Goal: Task Accomplishment & Management: Manage account settings

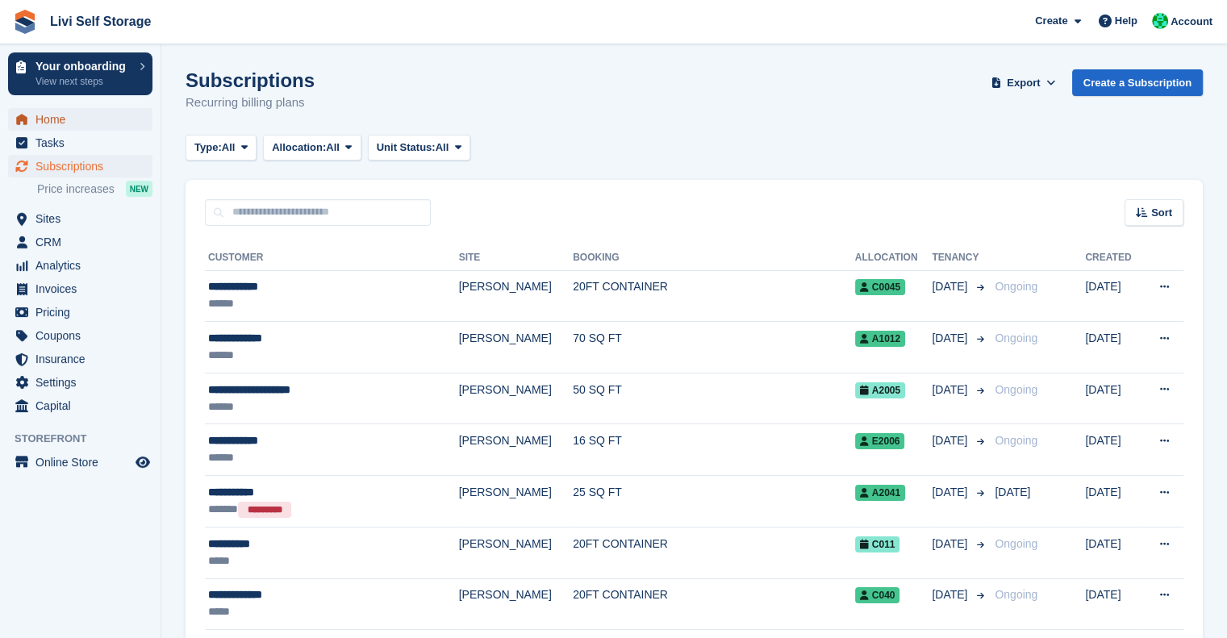
click at [70, 127] on span "Home" at bounding box center [83, 119] width 97 height 23
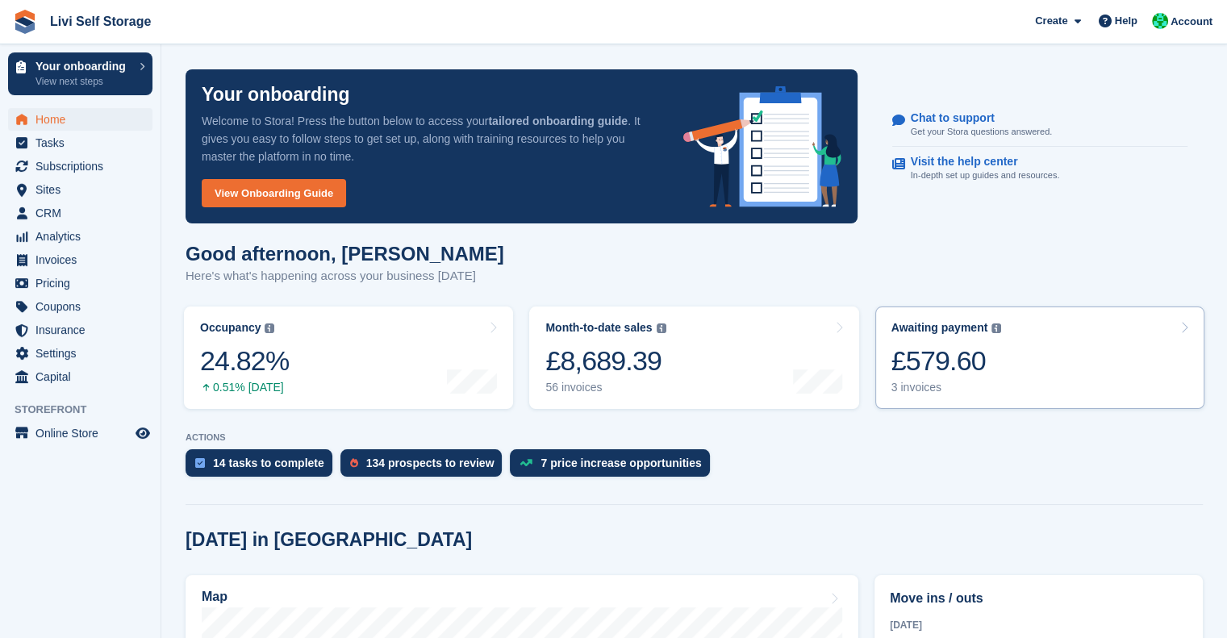
click at [933, 353] on div "£579.60" at bounding box center [946, 360] width 110 height 33
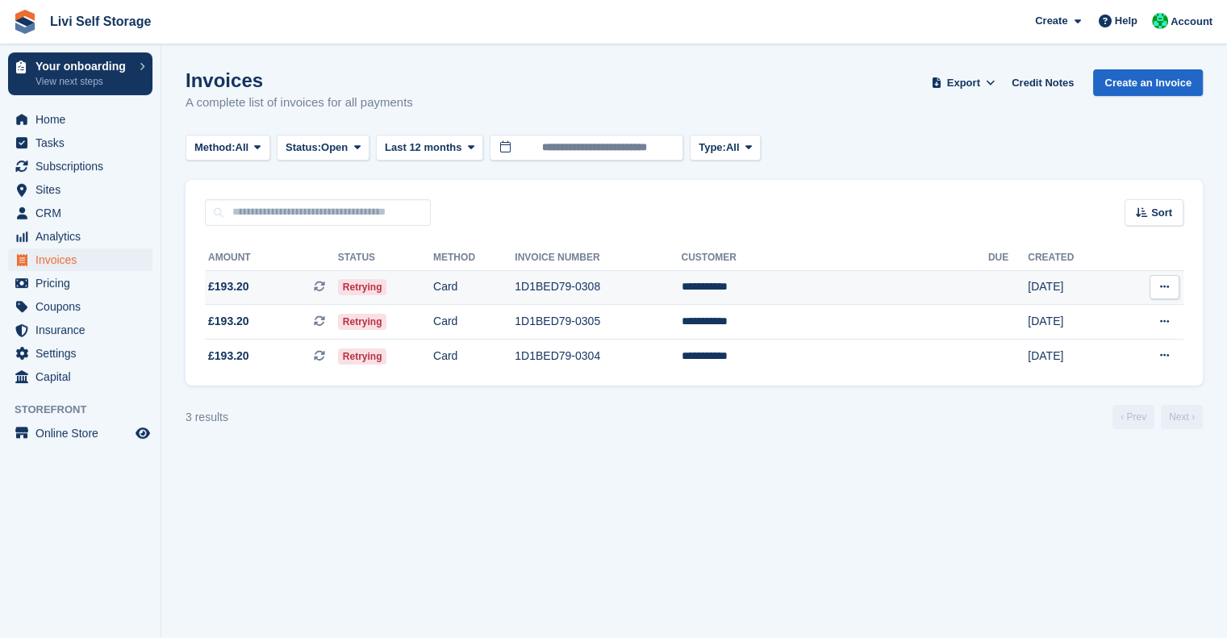
click at [655, 286] on td "1D1BED79-0308" at bounding box center [598, 287] width 166 height 35
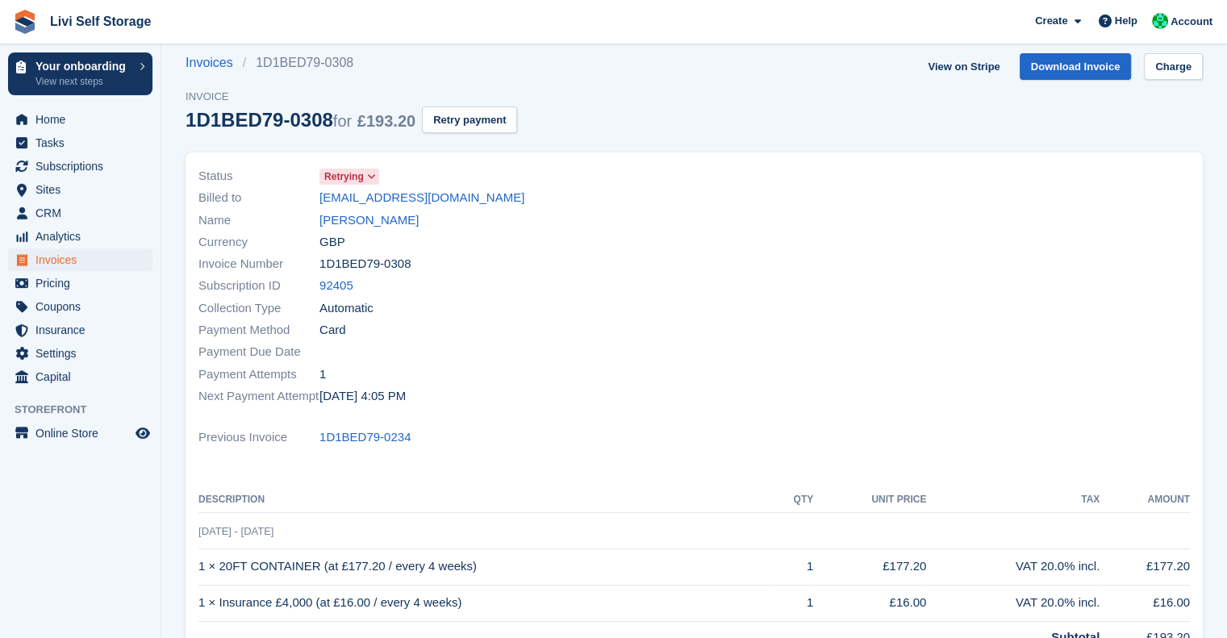
scroll to position [19, 0]
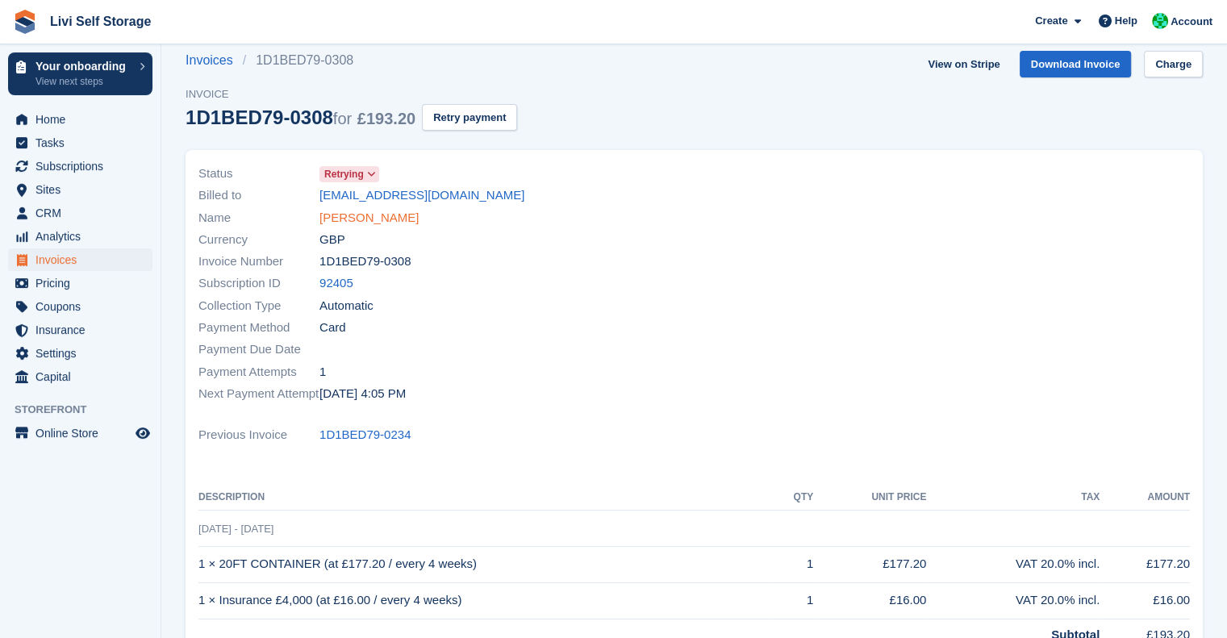
click at [358, 213] on link "Jeff Haider" at bounding box center [368, 218] width 99 height 19
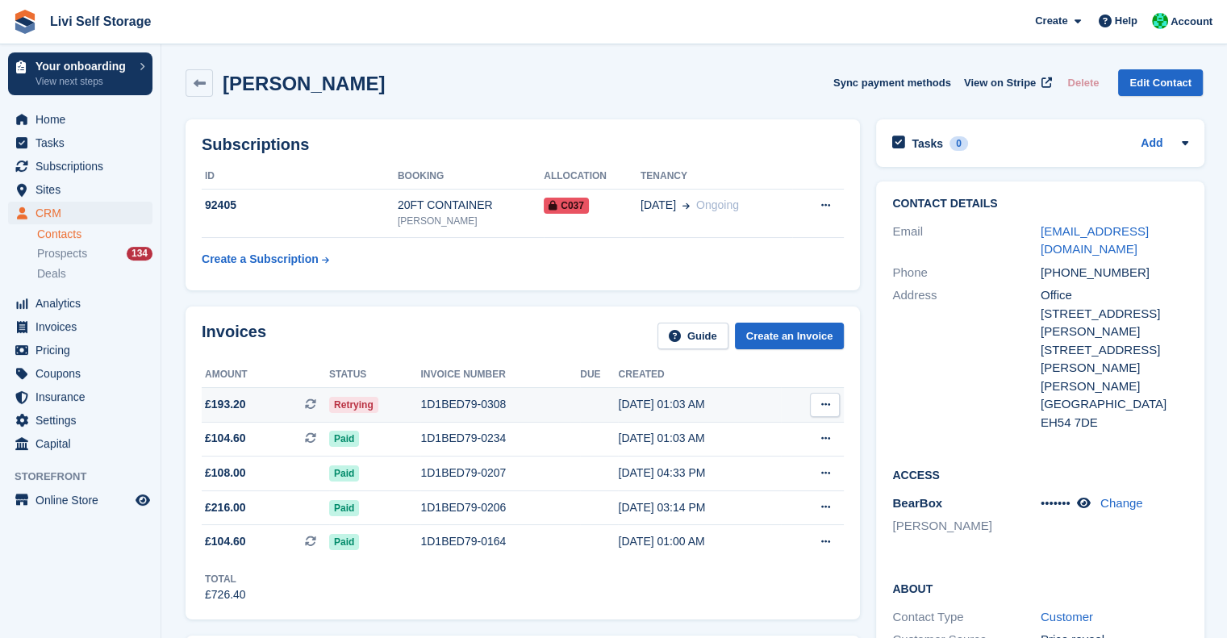
click at [448, 409] on div "1D1BED79-0308" at bounding box center [500, 404] width 160 height 17
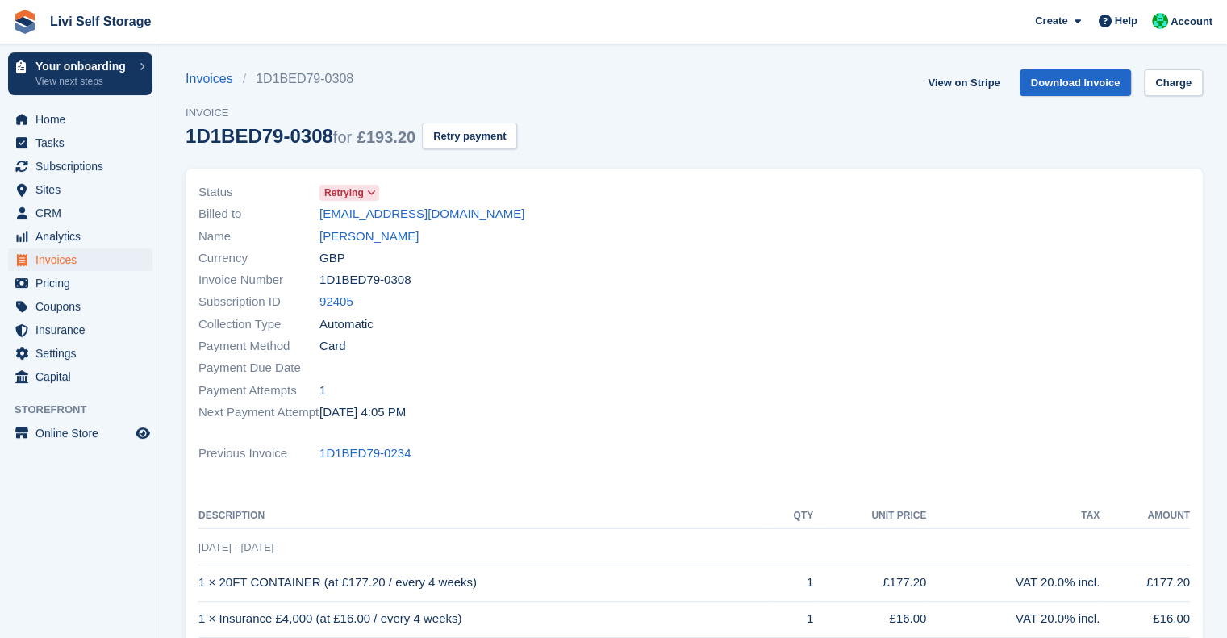
click at [1171, 96] on div "View on Stripe Download Invoice Charge" at bounding box center [1061, 85] width 281 height 33
click at [1174, 94] on link "Charge" at bounding box center [1173, 82] width 59 height 27
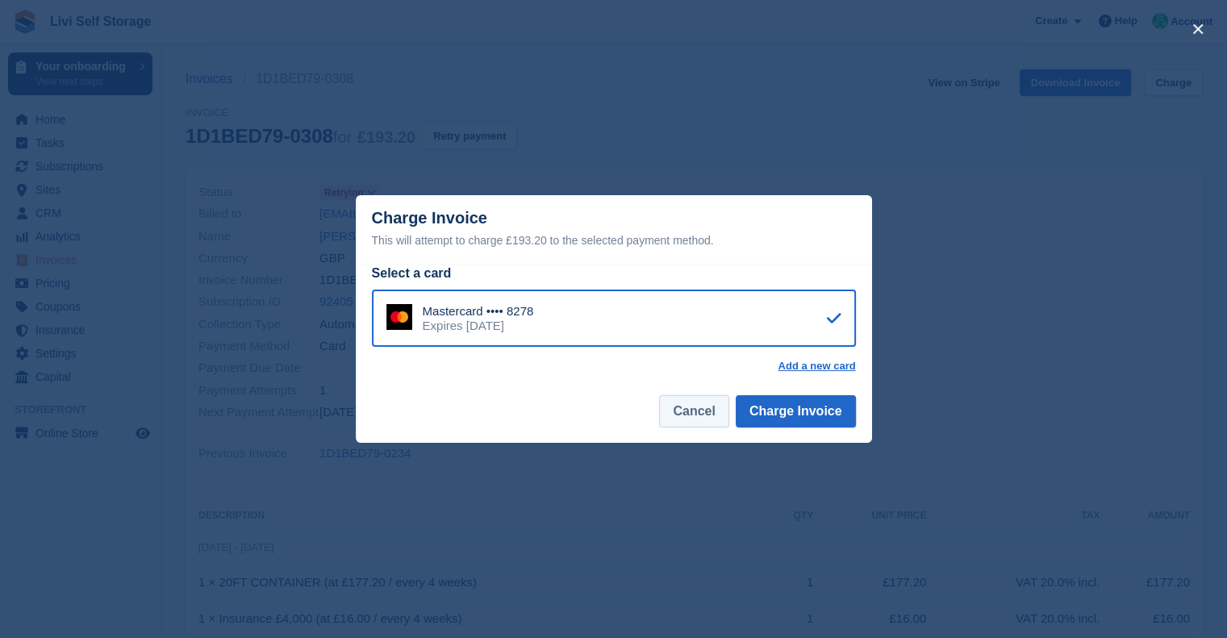
click at [694, 420] on button "Cancel" at bounding box center [693, 411] width 69 height 32
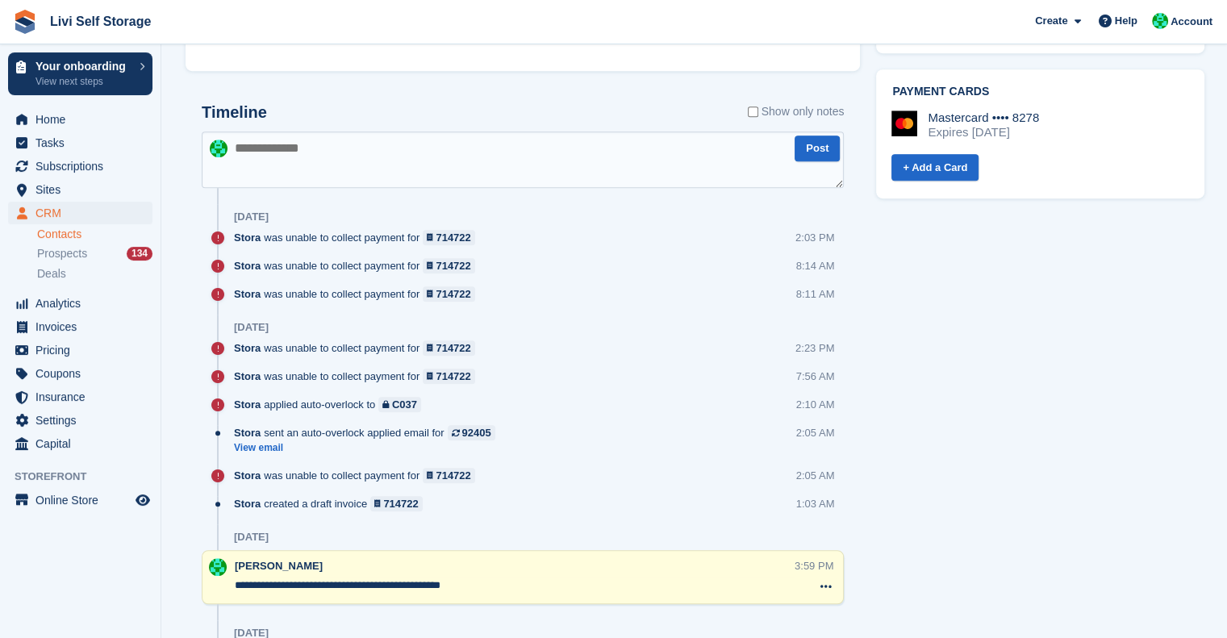
scroll to position [860, 0]
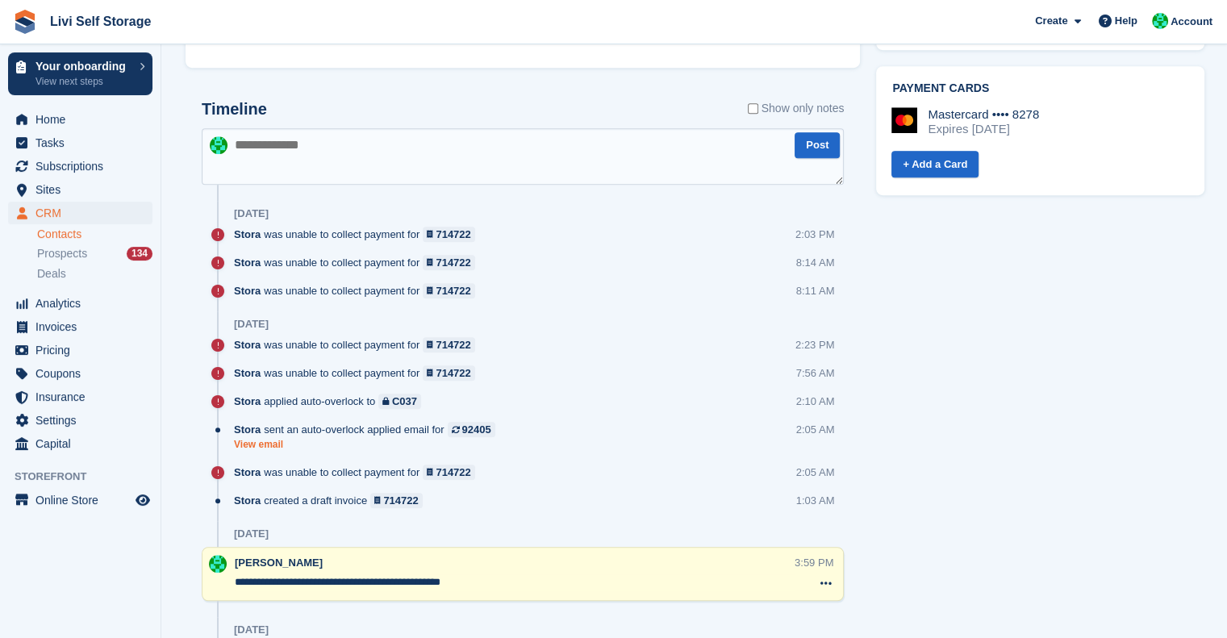
click at [271, 444] on link "View email" at bounding box center [368, 445] width 269 height 14
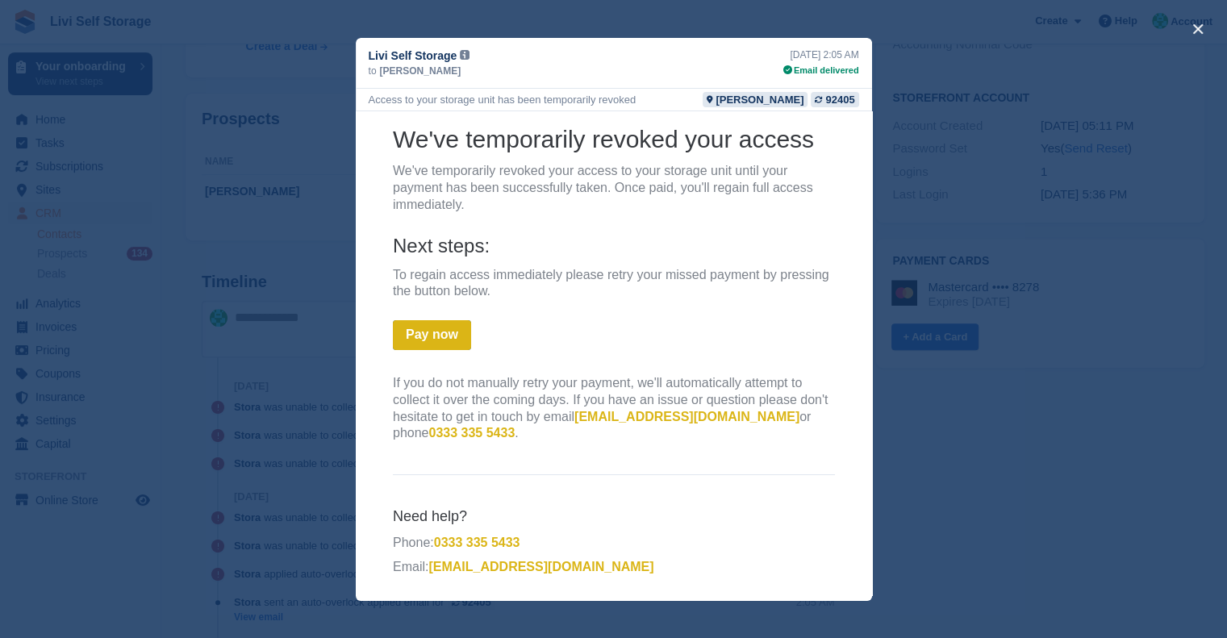
scroll to position [119, 0]
click at [951, 361] on div "close" at bounding box center [613, 319] width 1227 height 638
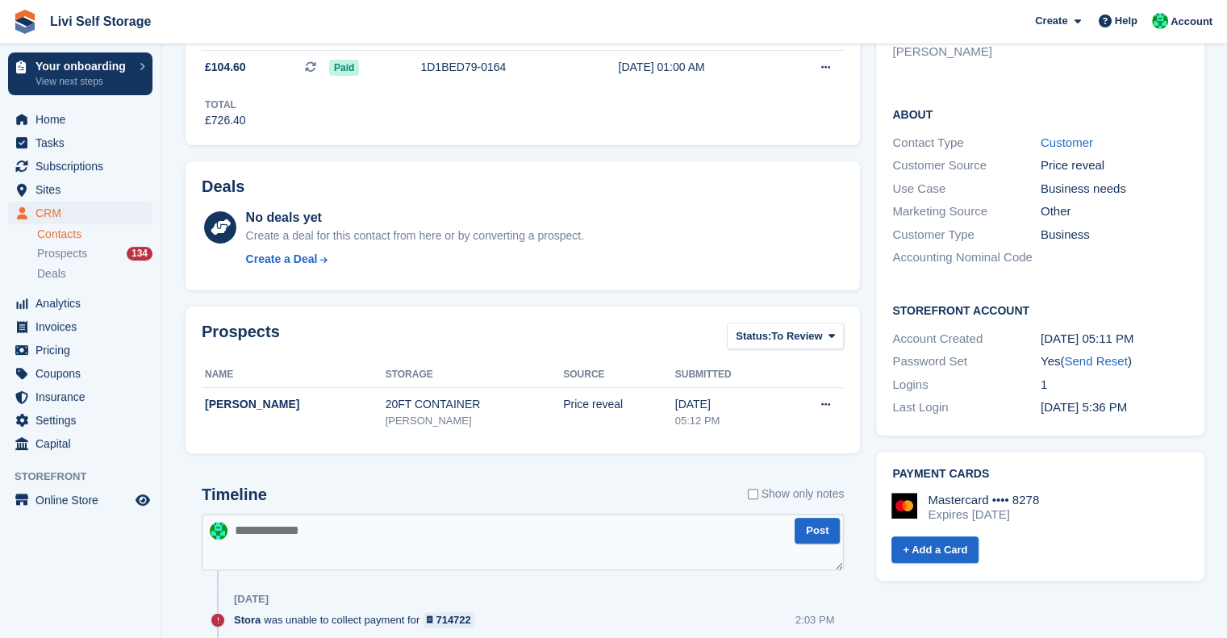
scroll to position [0, 0]
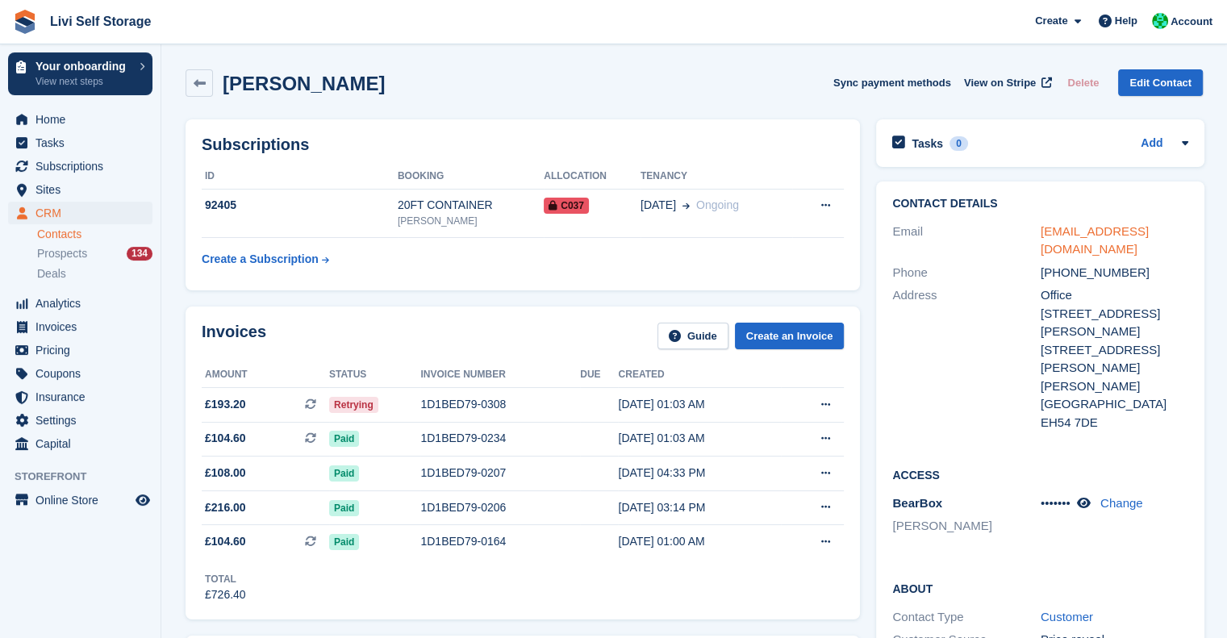
click at [1103, 228] on link "[EMAIL_ADDRESS][DOMAIN_NAME]" at bounding box center [1094, 240] width 108 height 32
click at [973, 312] on div "Address" at bounding box center [966, 358] width 148 height 145
click at [194, 82] on icon at bounding box center [200, 83] width 12 height 12
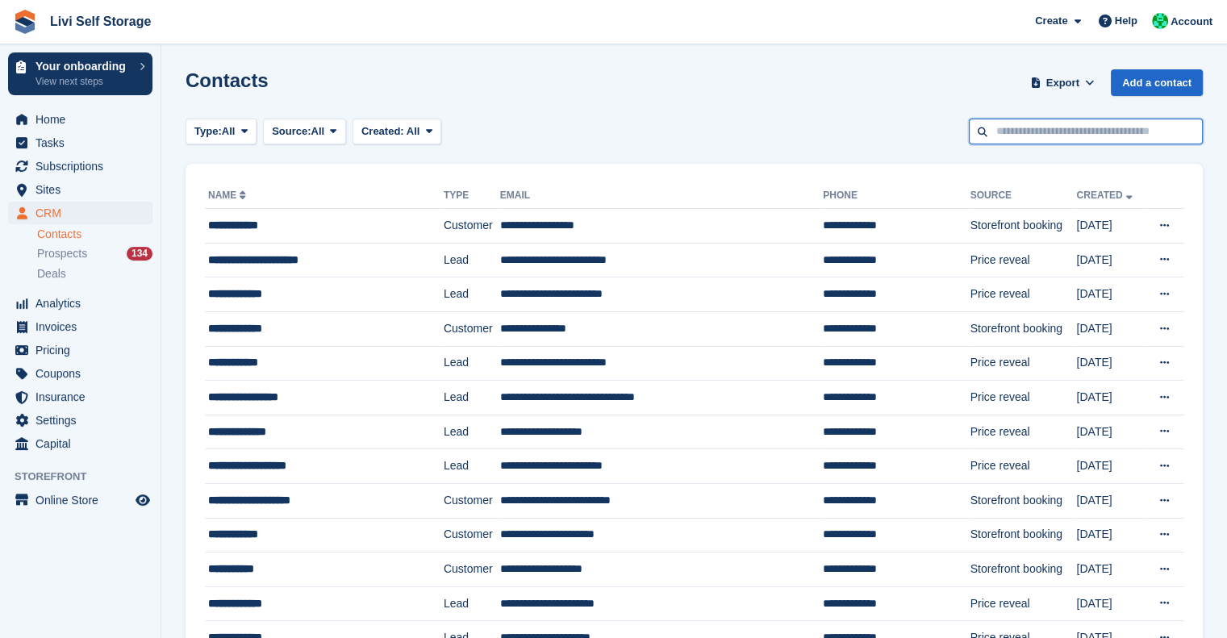
click at [1058, 127] on input "text" at bounding box center [1086, 132] width 234 height 27
type input "****"
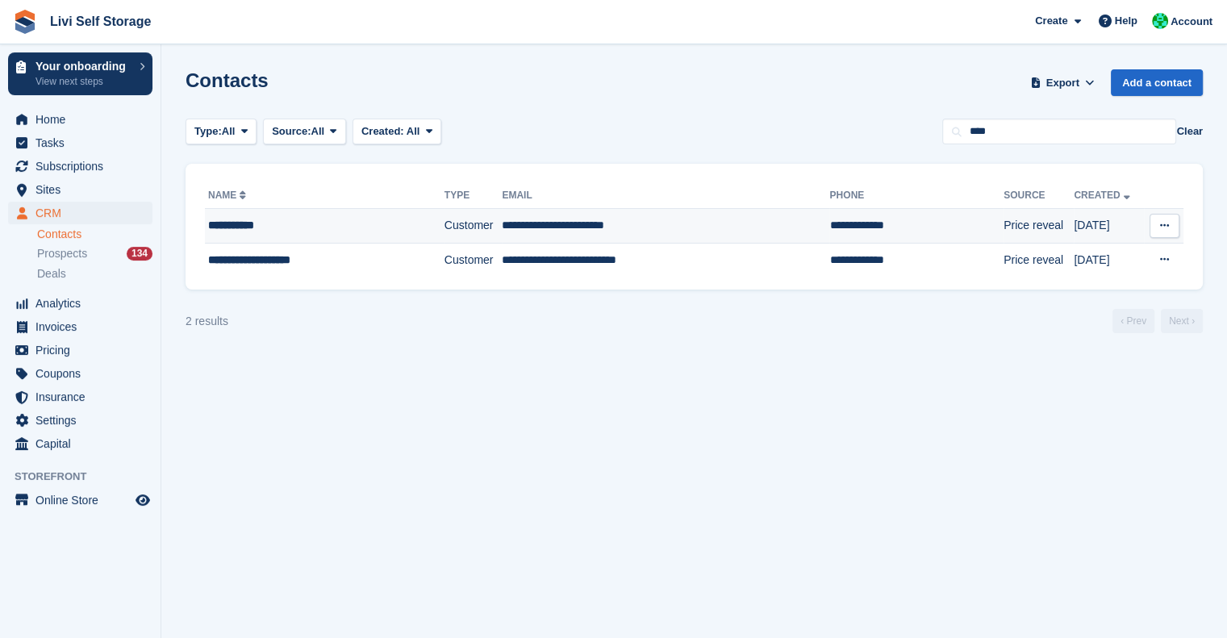
click at [583, 230] on td "**********" at bounding box center [665, 226] width 327 height 35
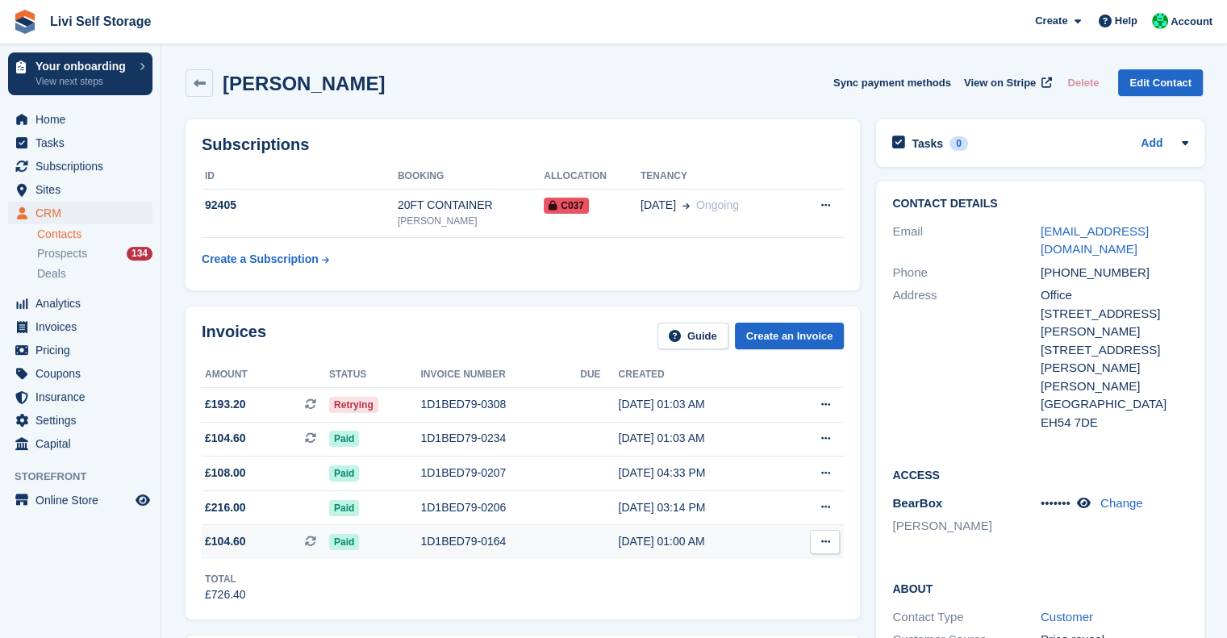
click at [618, 544] on div "[DATE] 01:00 AM" at bounding box center [699, 541] width 163 height 17
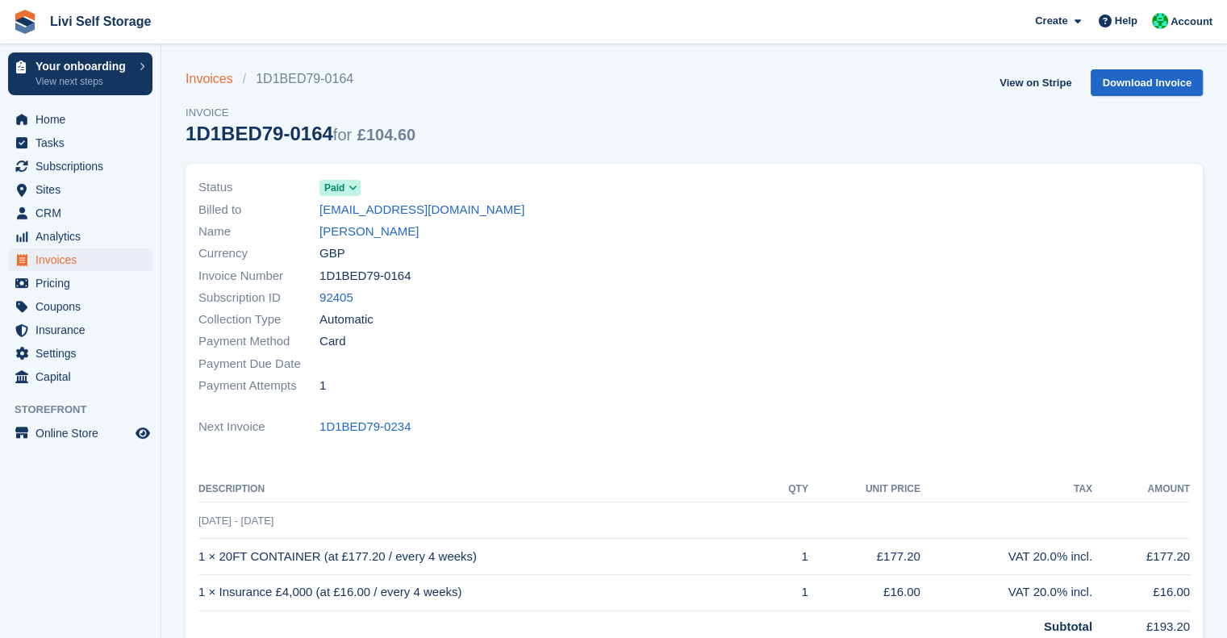
click at [208, 74] on link "Invoices" at bounding box center [214, 78] width 57 height 19
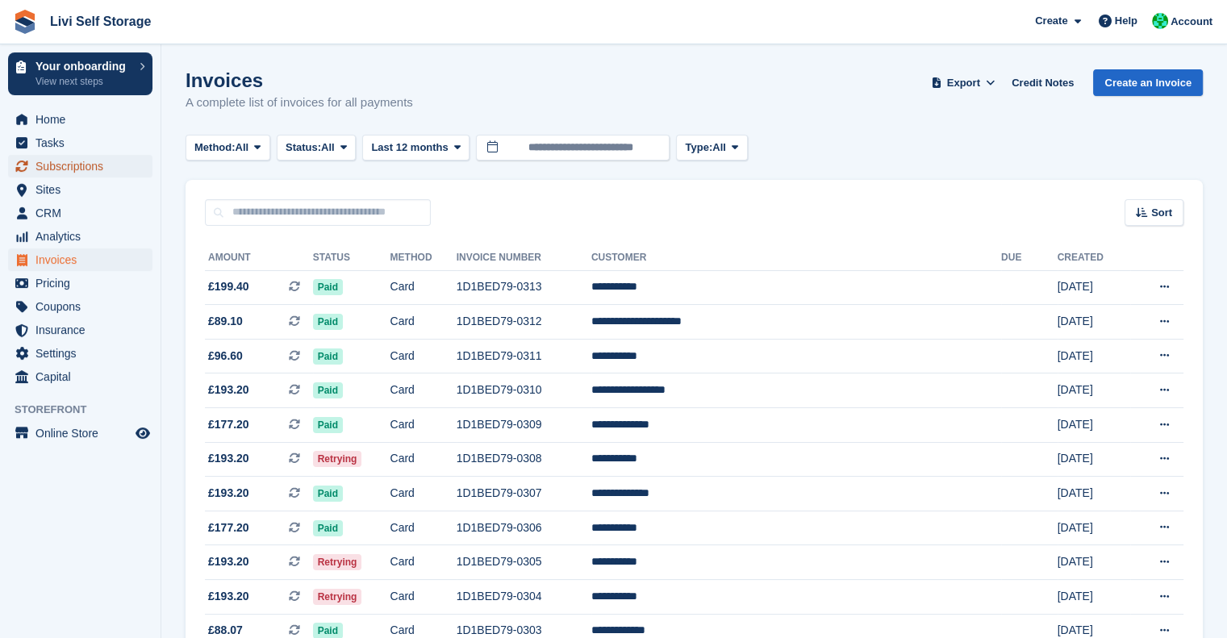
click at [54, 176] on span "Subscriptions" at bounding box center [83, 166] width 97 height 23
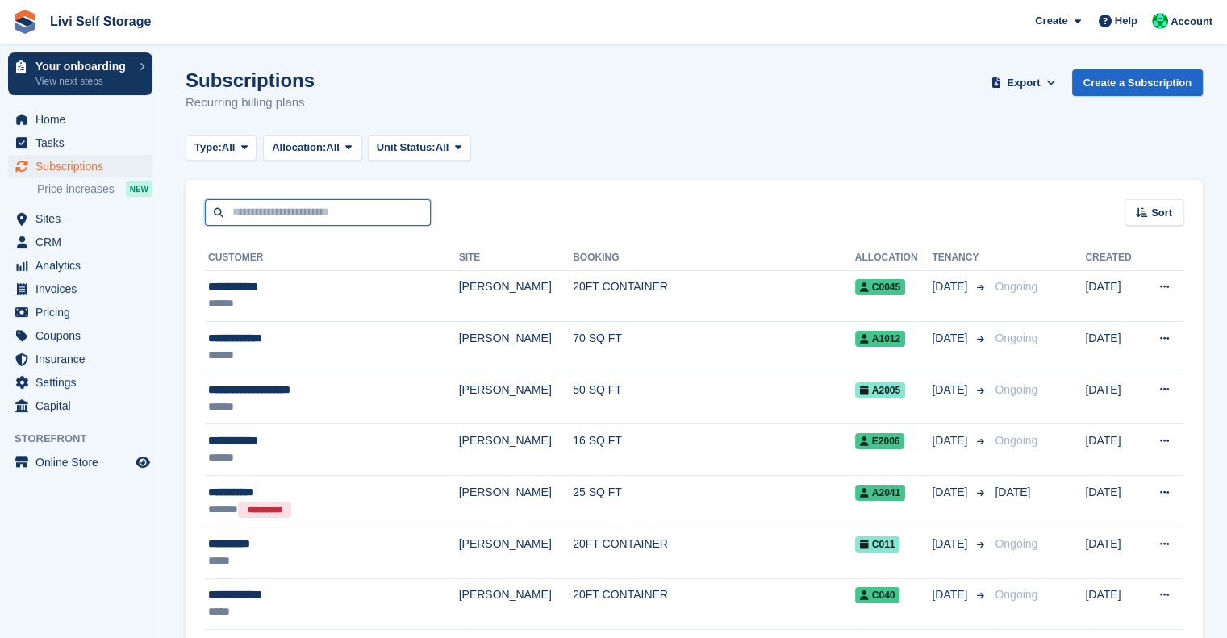
click at [236, 212] on input "text" at bounding box center [318, 212] width 226 height 27
type input "****"
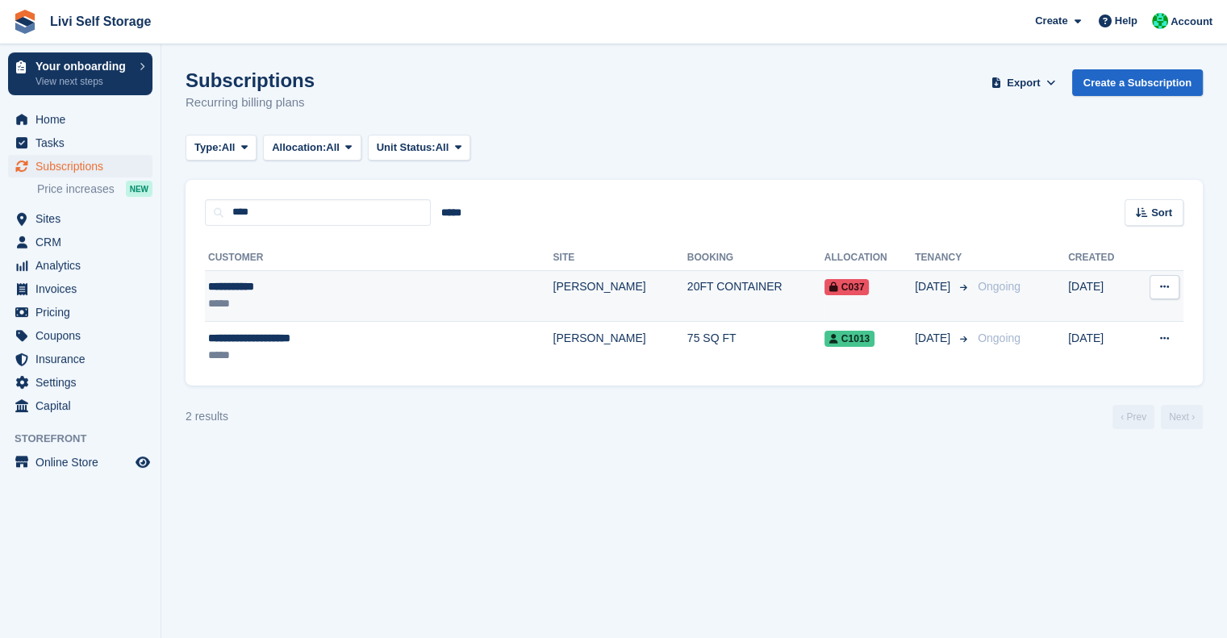
click at [243, 290] on div "**********" at bounding box center [327, 286] width 238 height 17
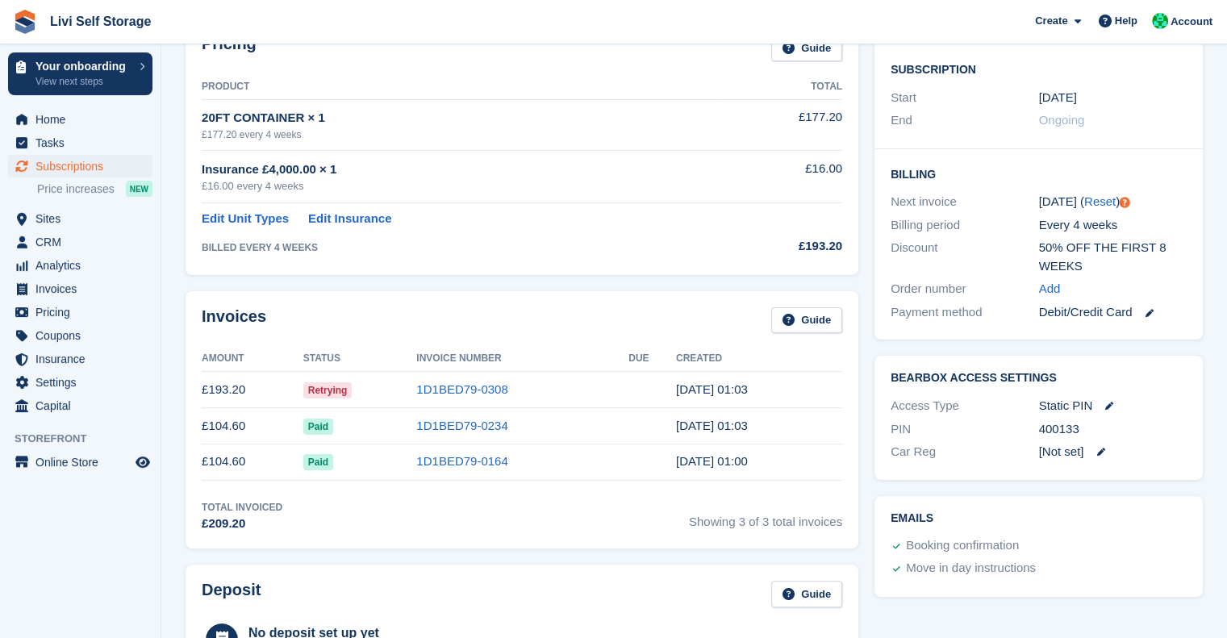
scroll to position [290, 0]
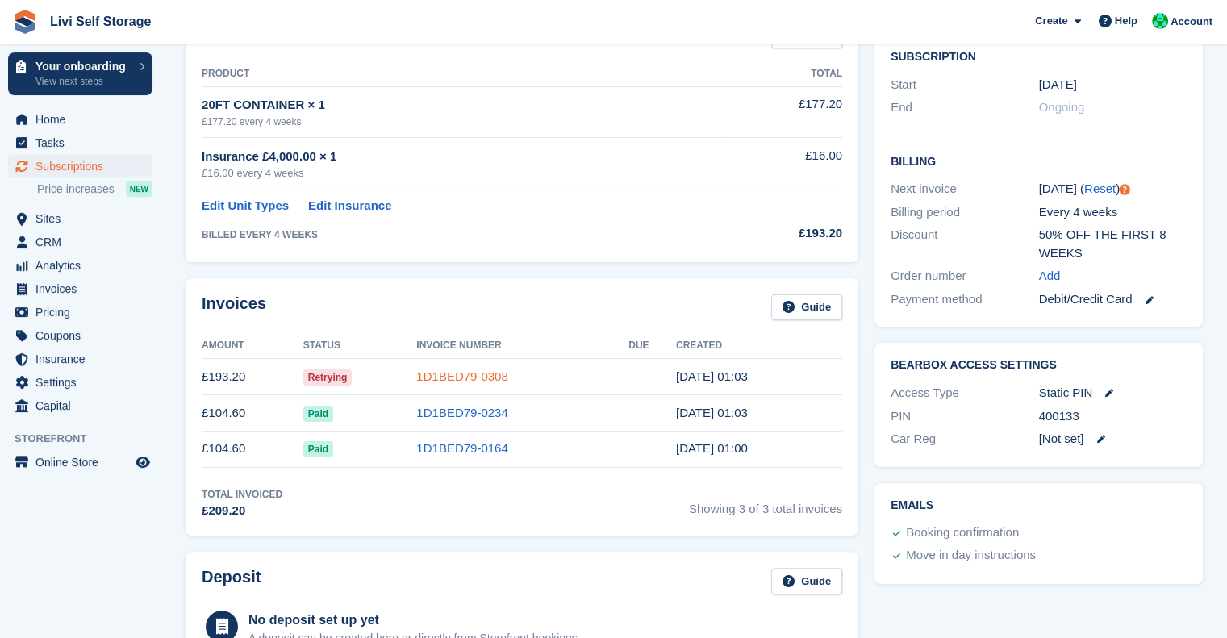
click at [455, 377] on link "1D1BED79-0308" at bounding box center [461, 376] width 91 height 14
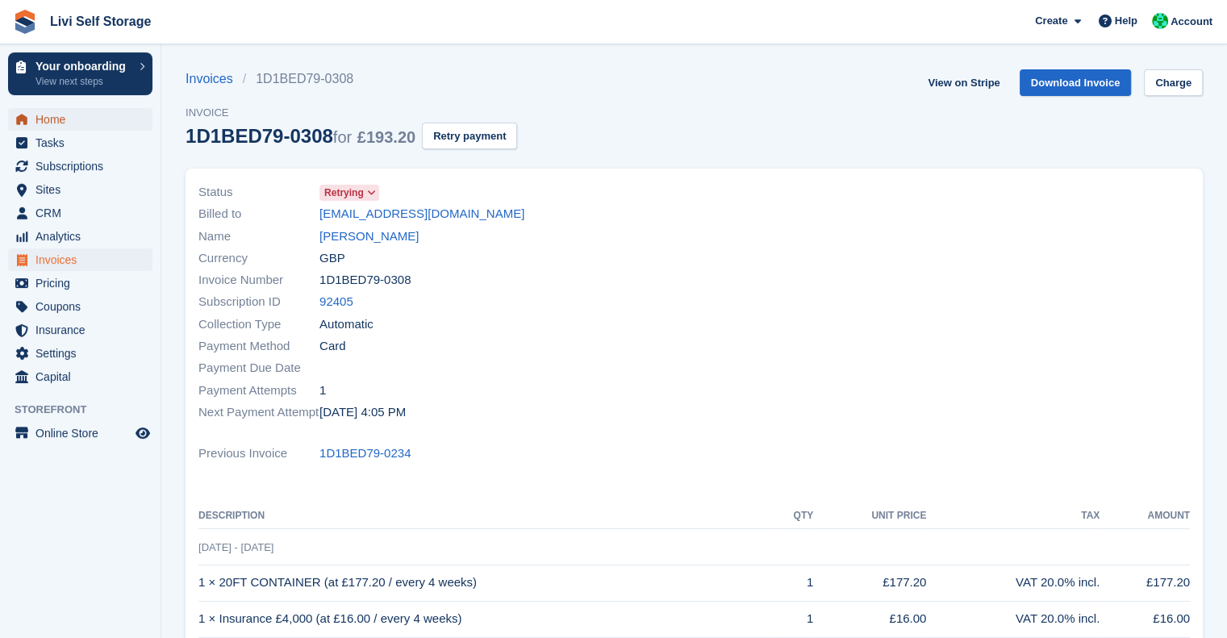
click at [45, 123] on span "Home" at bounding box center [83, 119] width 97 height 23
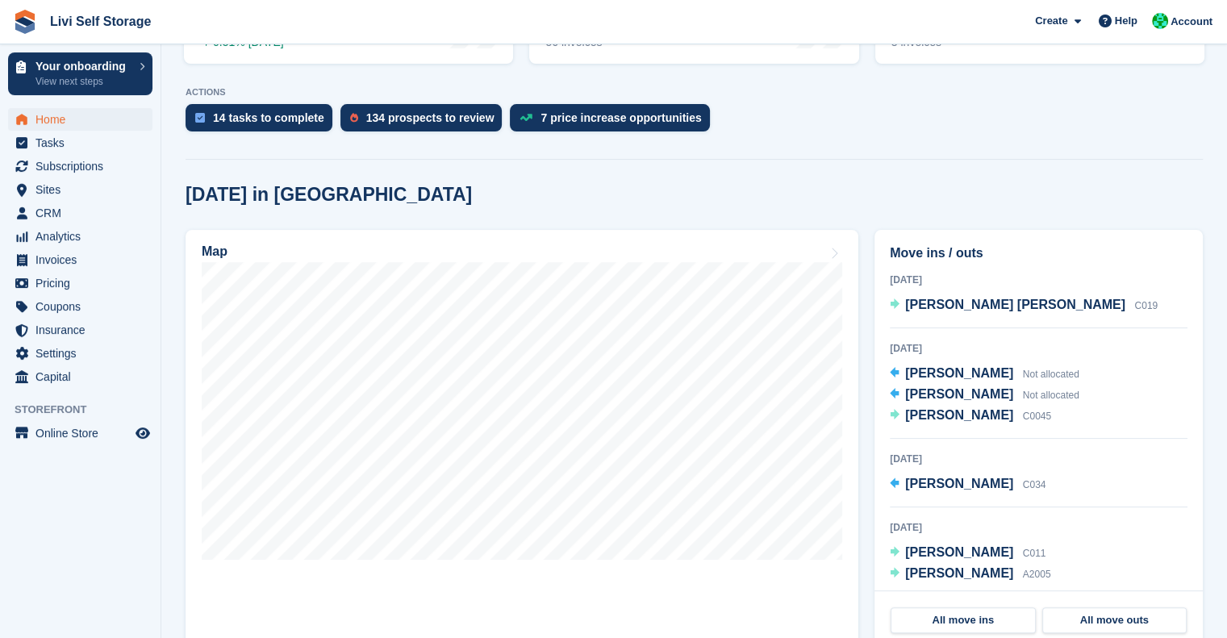
scroll to position [345, 0]
click at [941, 375] on span "Doreen Robertson" at bounding box center [959, 373] width 108 height 14
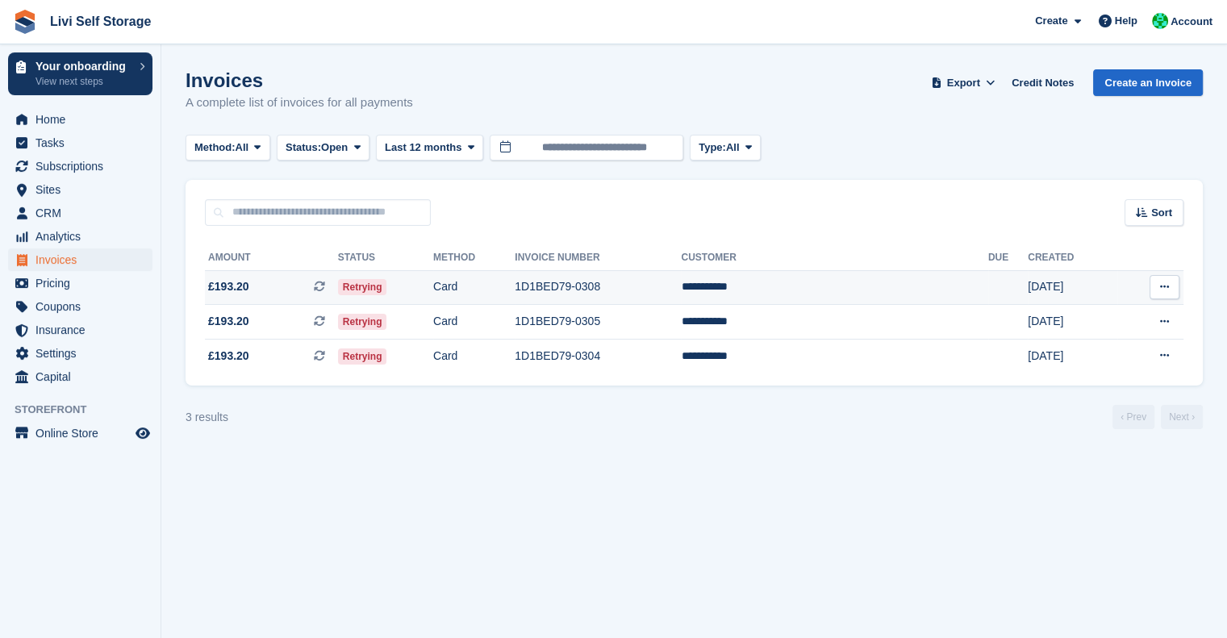
click at [515, 289] on td "Card" at bounding box center [473, 287] width 81 height 35
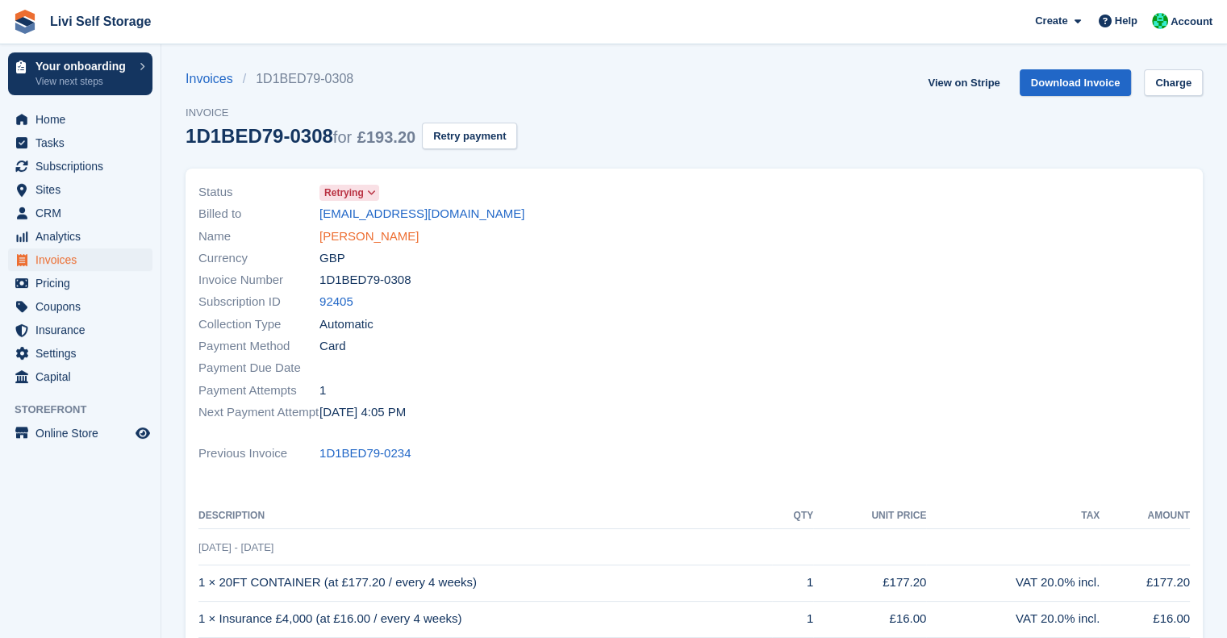
click at [336, 235] on link "[PERSON_NAME]" at bounding box center [368, 236] width 99 height 19
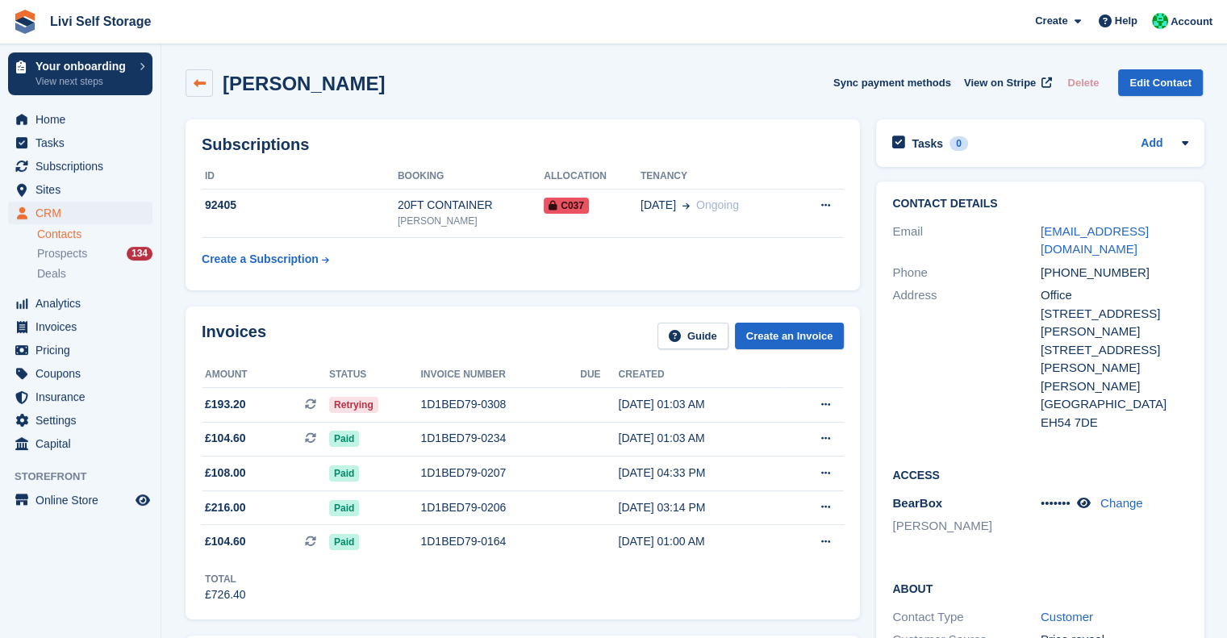
click at [211, 90] on link at bounding box center [199, 82] width 27 height 27
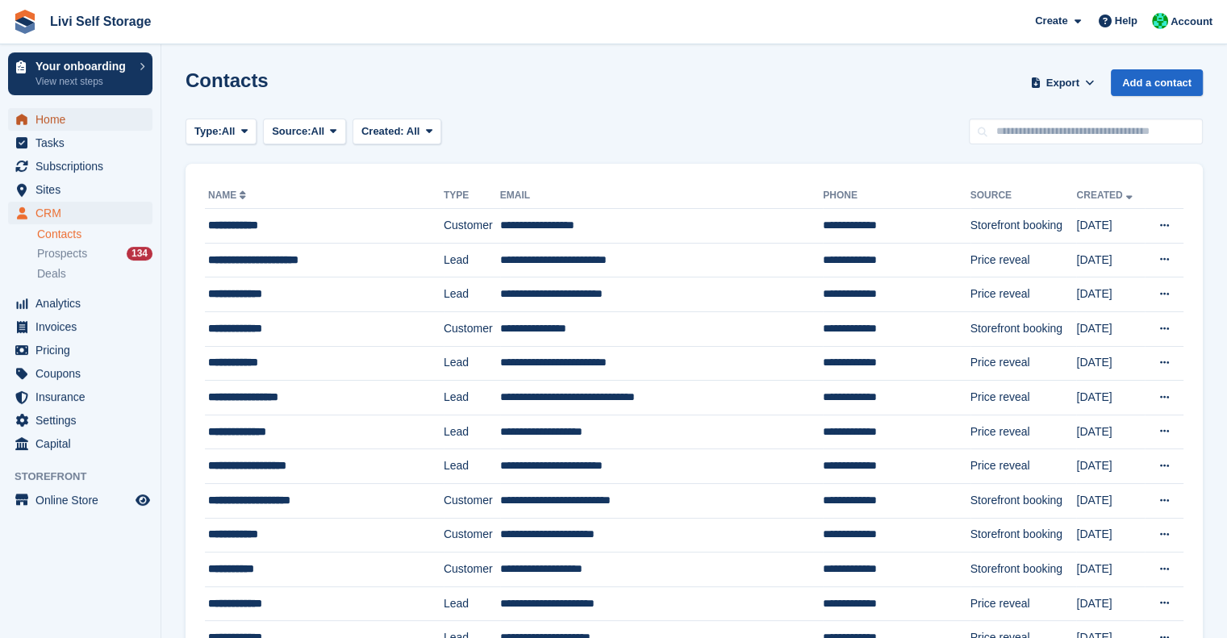
click at [64, 119] on span "Home" at bounding box center [83, 119] width 97 height 23
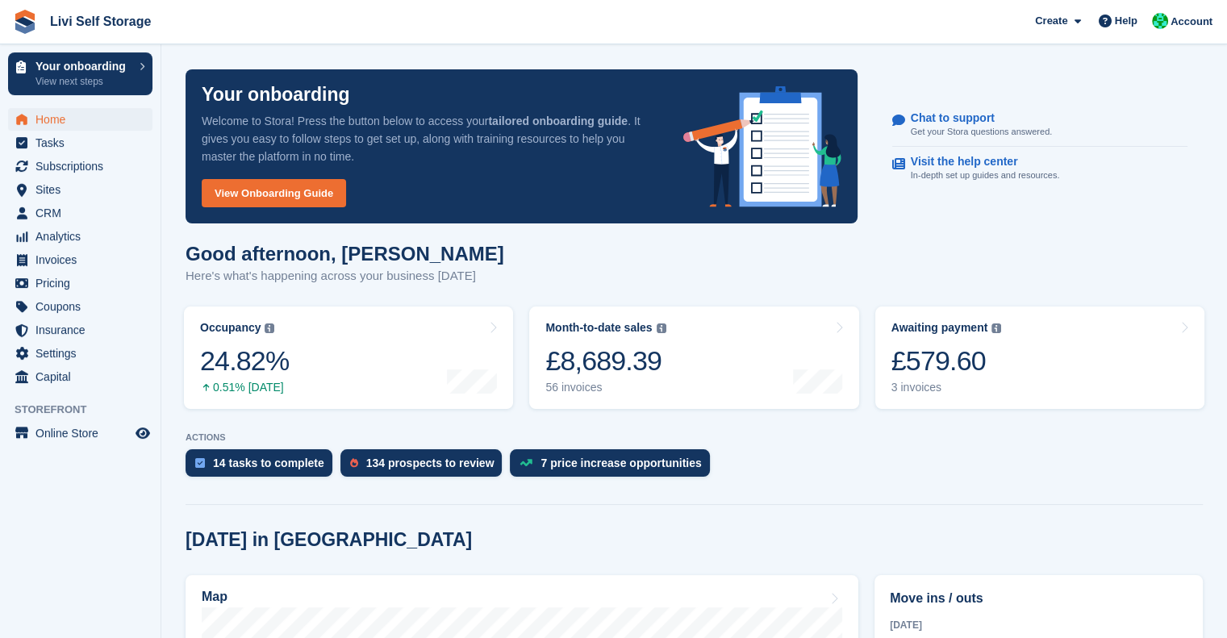
click at [969, 323] on div "Awaiting payment" at bounding box center [939, 328] width 97 height 14
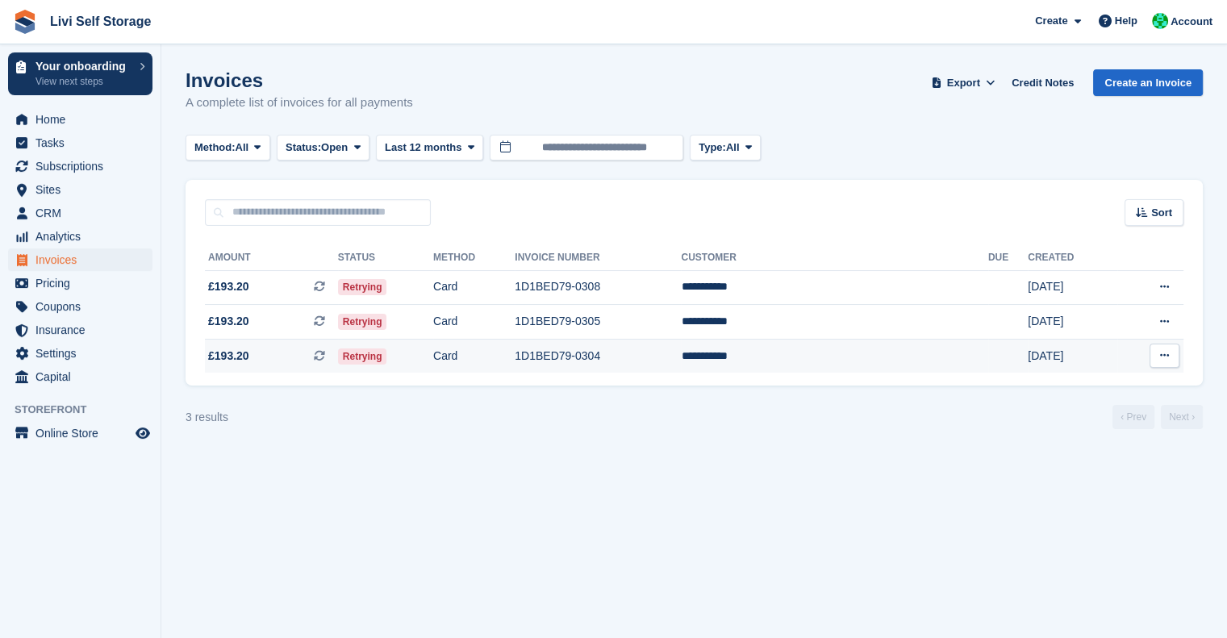
click at [652, 358] on td "1D1BED79-0304" at bounding box center [598, 356] width 166 height 34
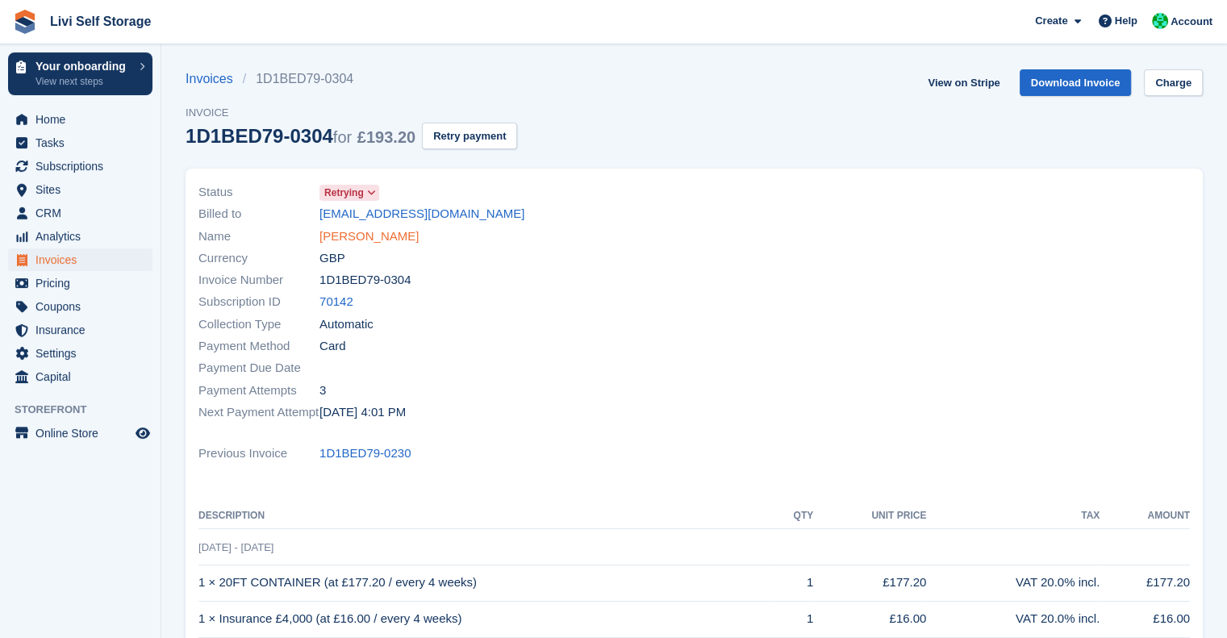
click at [377, 231] on link "Craig Mcnab" at bounding box center [368, 236] width 99 height 19
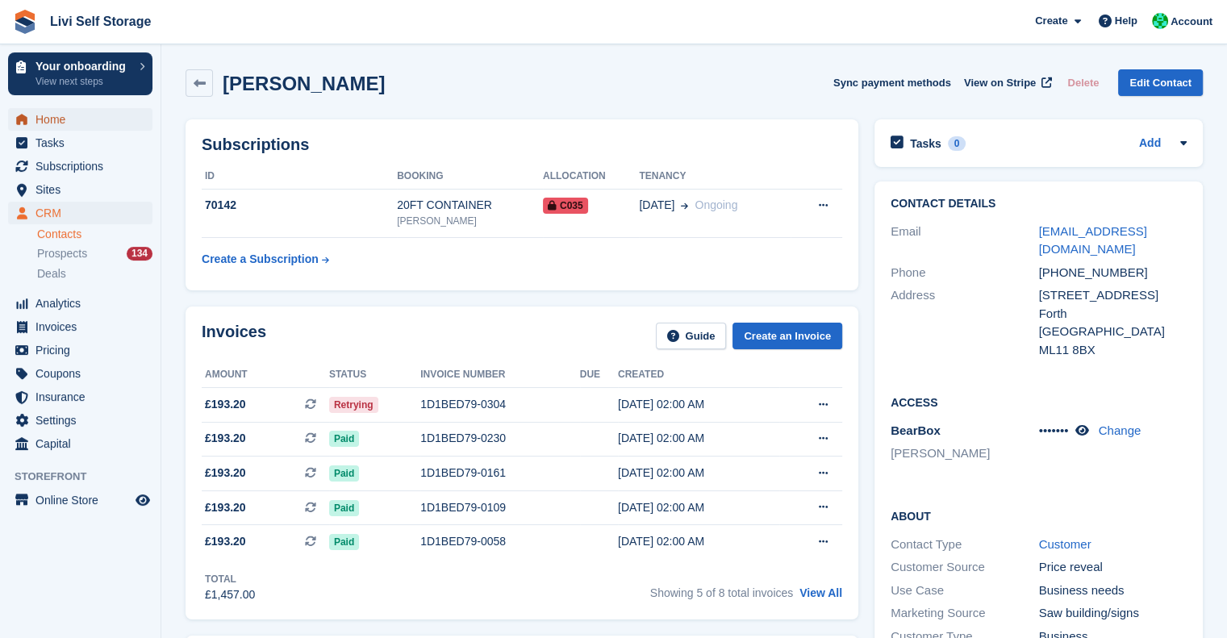
click at [80, 119] on span "Home" at bounding box center [83, 119] width 97 height 23
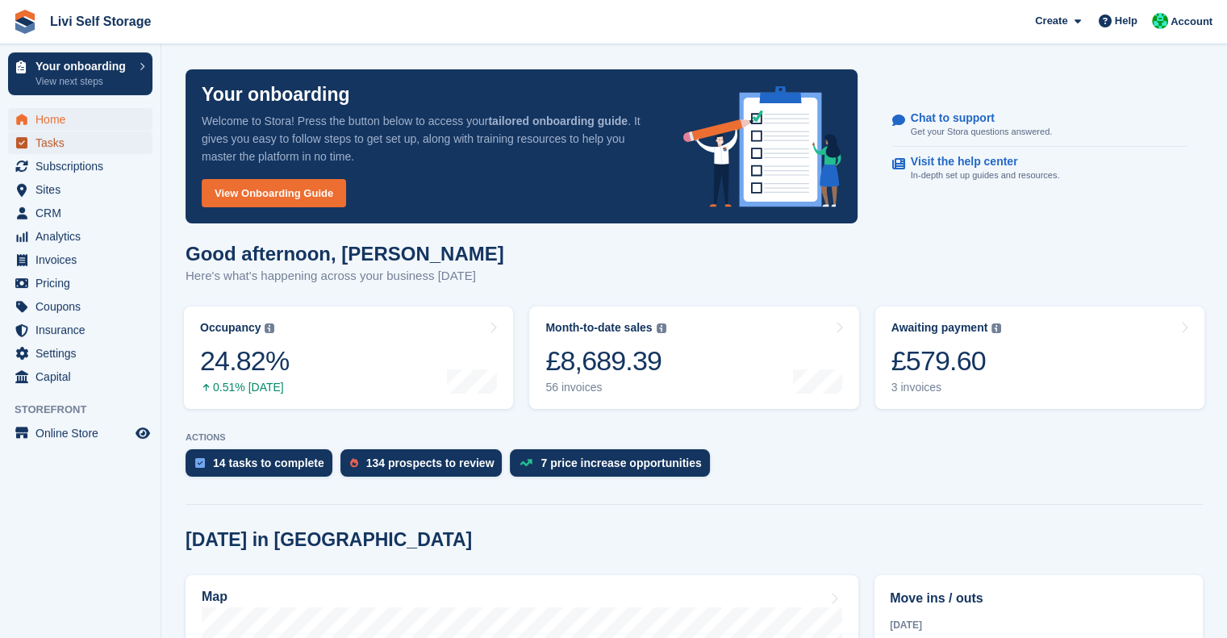
click at [51, 148] on span "Tasks" at bounding box center [83, 142] width 97 height 23
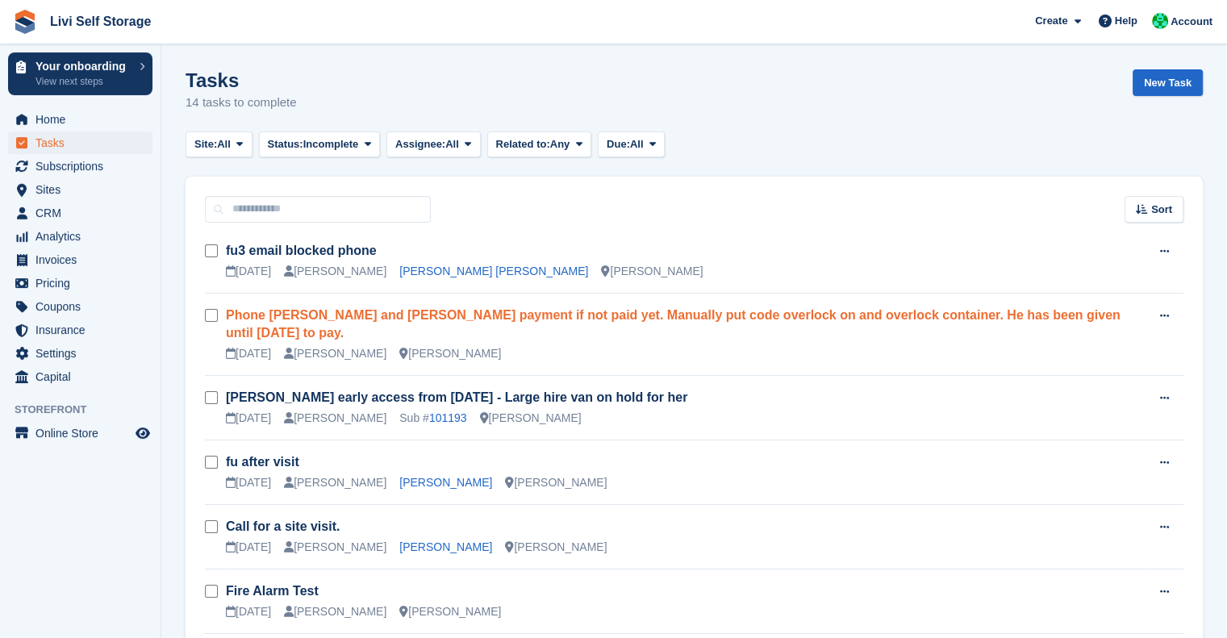
click at [607, 315] on link "Phone Craig McNab and chase payment if not paid yet. Manually put code overlock…" at bounding box center [673, 323] width 894 height 31
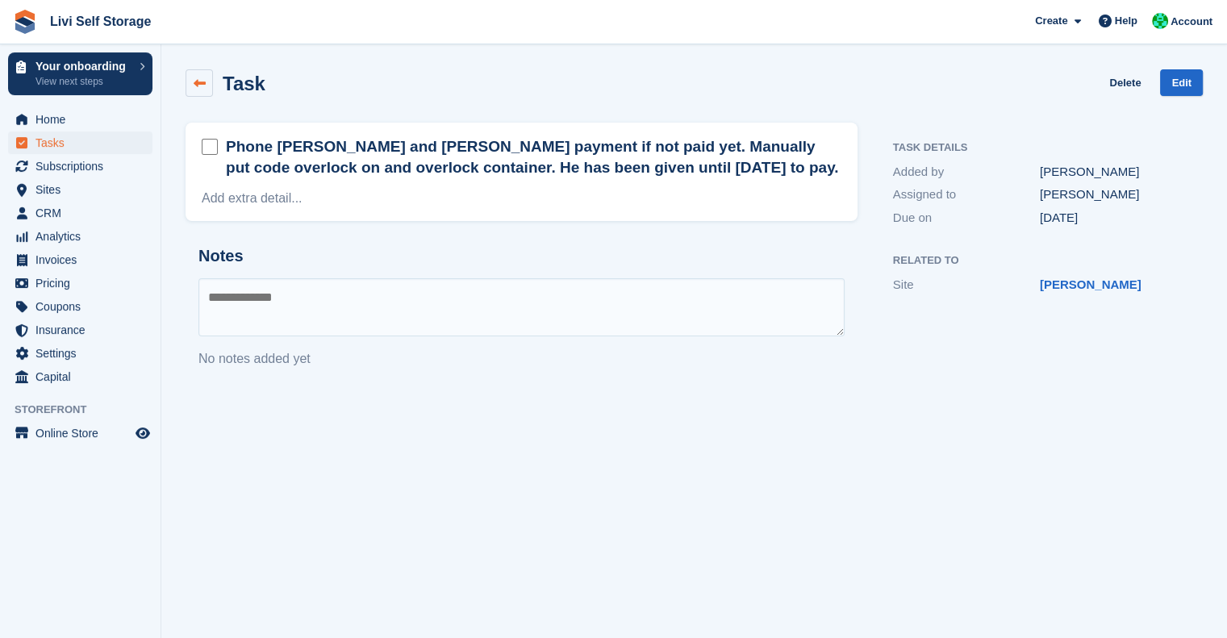
click at [210, 91] on link at bounding box center [199, 82] width 27 height 27
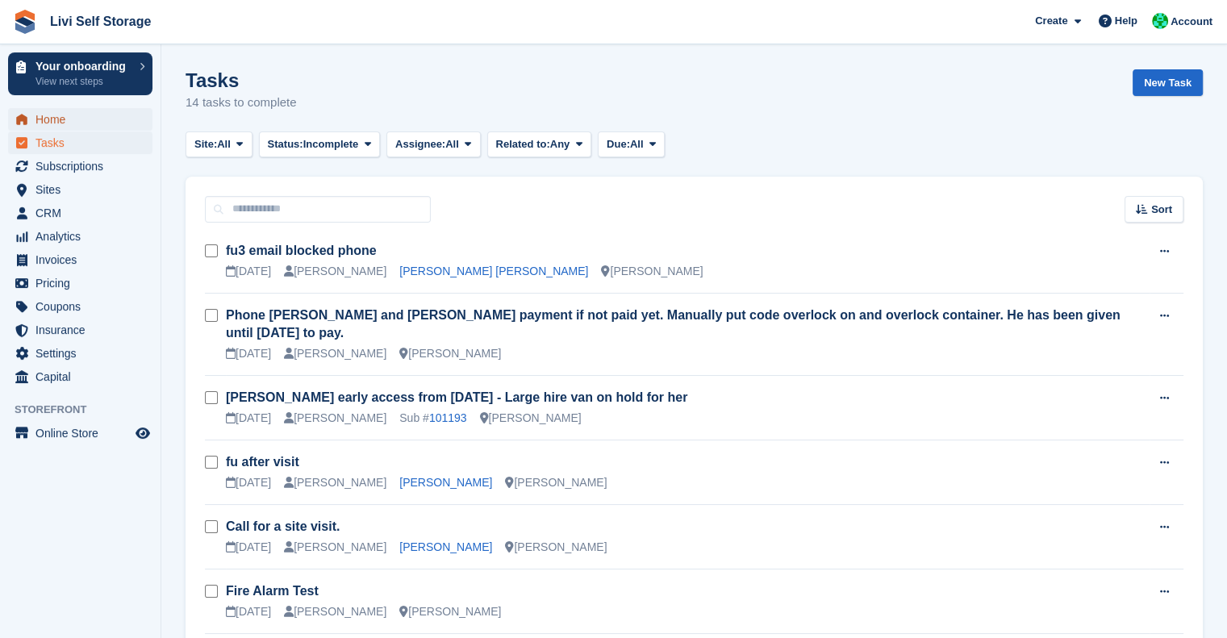
click at [48, 127] on span "Home" at bounding box center [83, 119] width 97 height 23
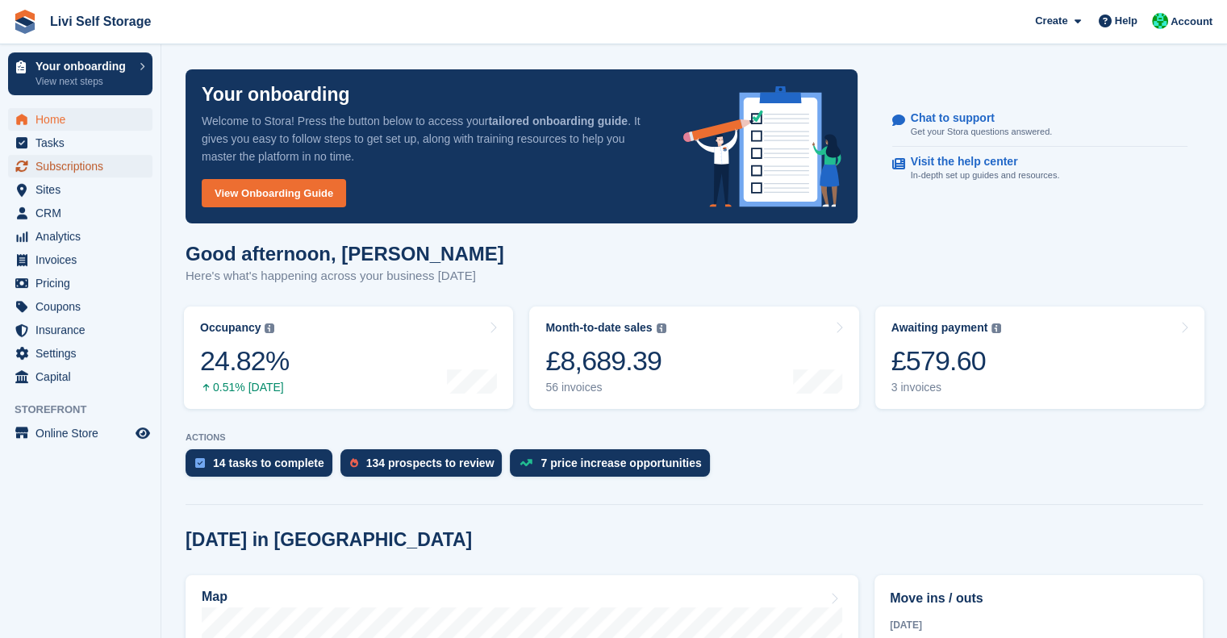
click at [68, 165] on span "Subscriptions" at bounding box center [83, 166] width 97 height 23
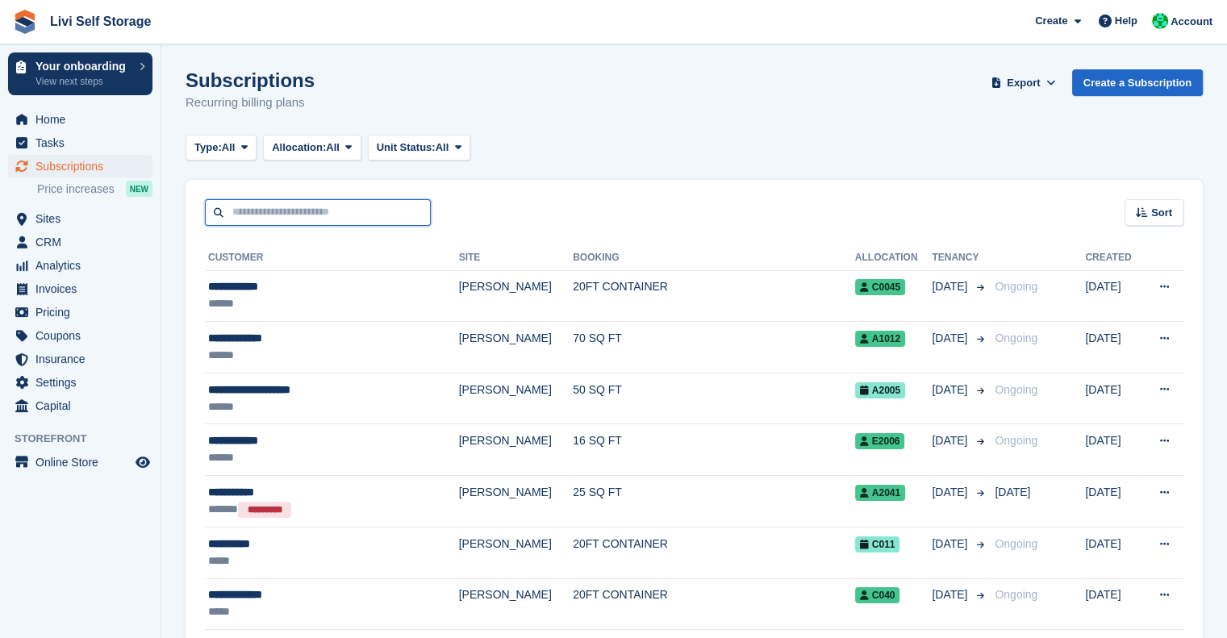
click at [289, 203] on input "text" at bounding box center [318, 212] width 226 height 27
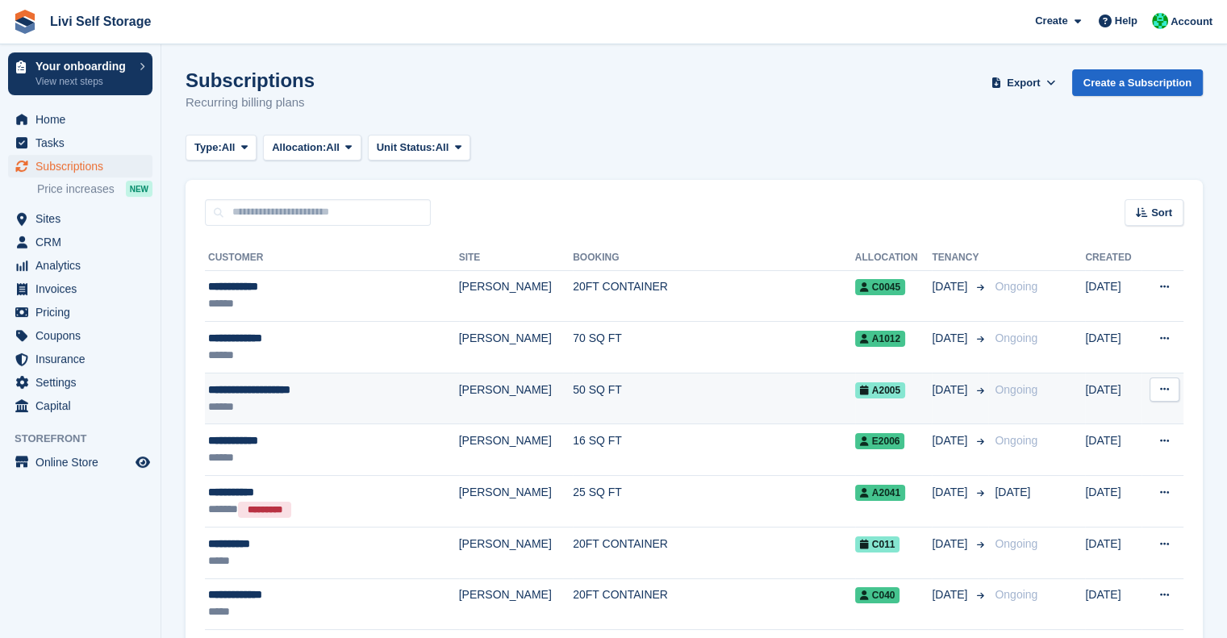
click at [300, 395] on div "**********" at bounding box center [309, 390] width 203 height 17
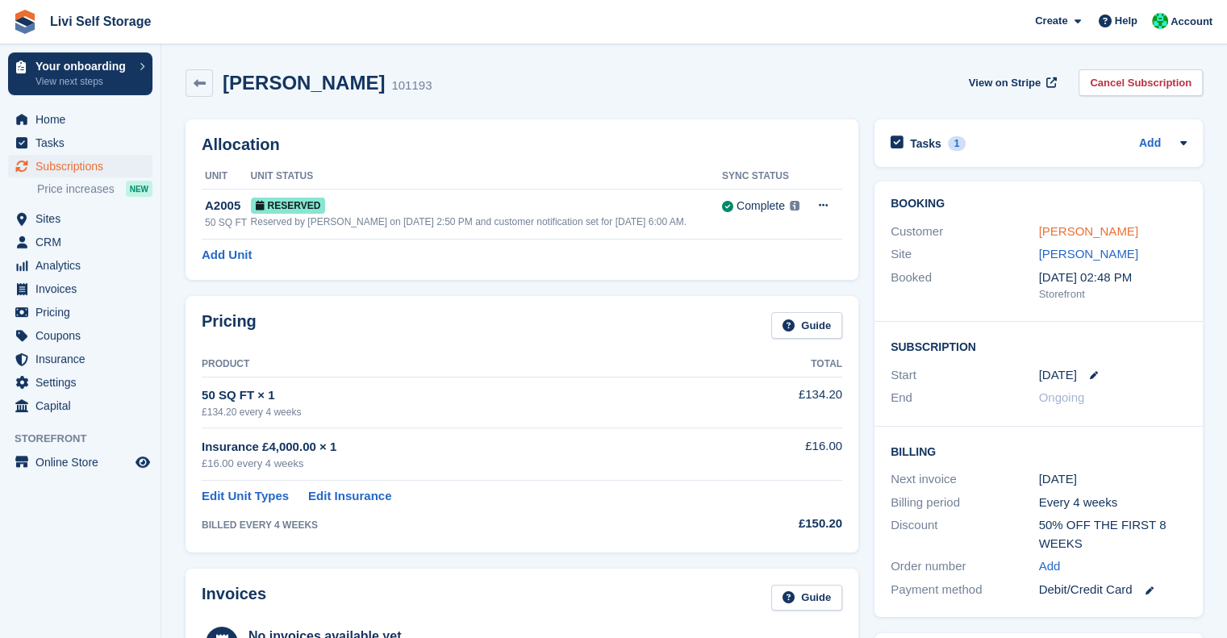
click at [1082, 228] on link "[PERSON_NAME]" at bounding box center [1088, 231] width 99 height 14
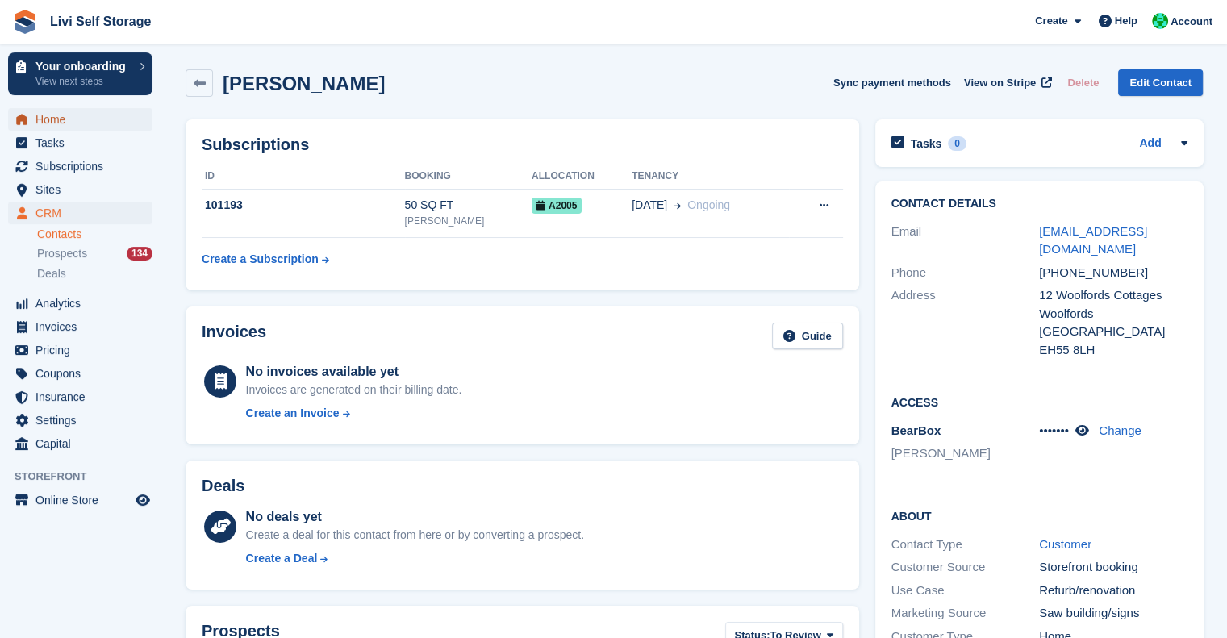
click at [60, 122] on span "Home" at bounding box center [83, 119] width 97 height 23
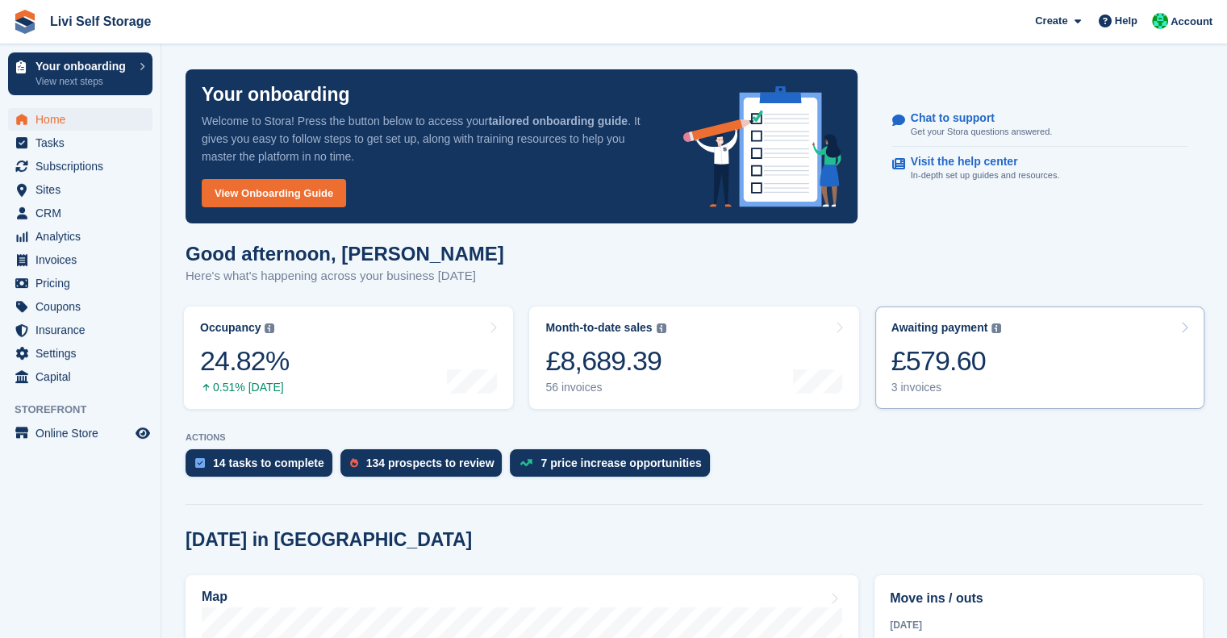
click at [962, 344] on div "£579.60" at bounding box center [946, 360] width 110 height 33
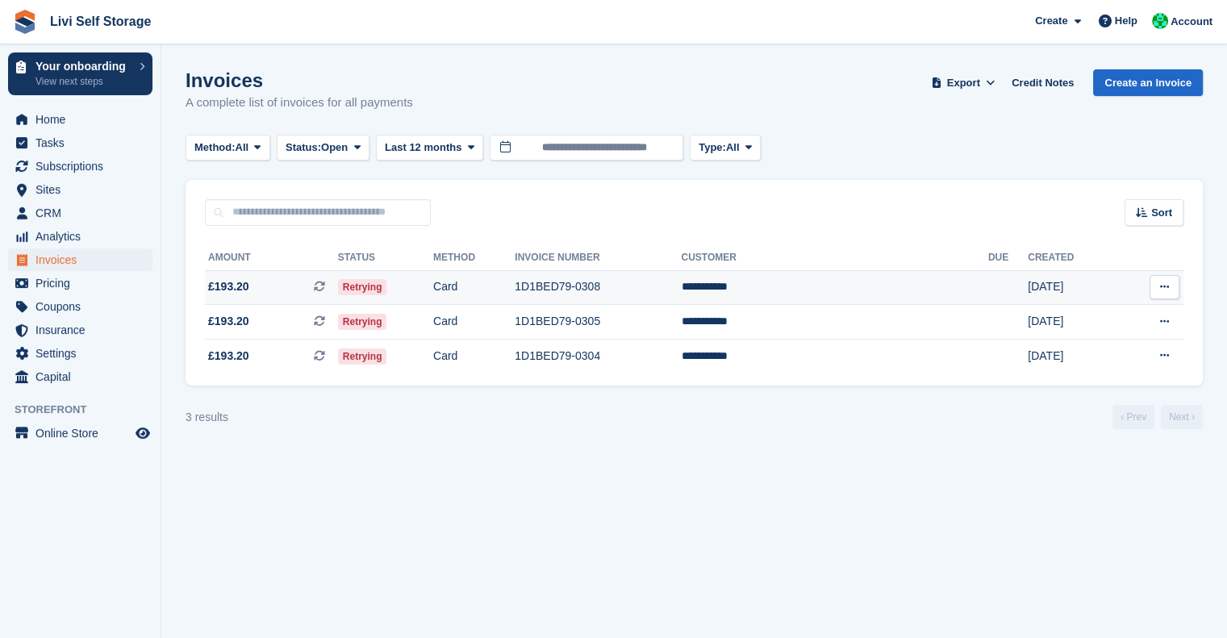
click at [810, 283] on td "**********" at bounding box center [834, 287] width 306 height 35
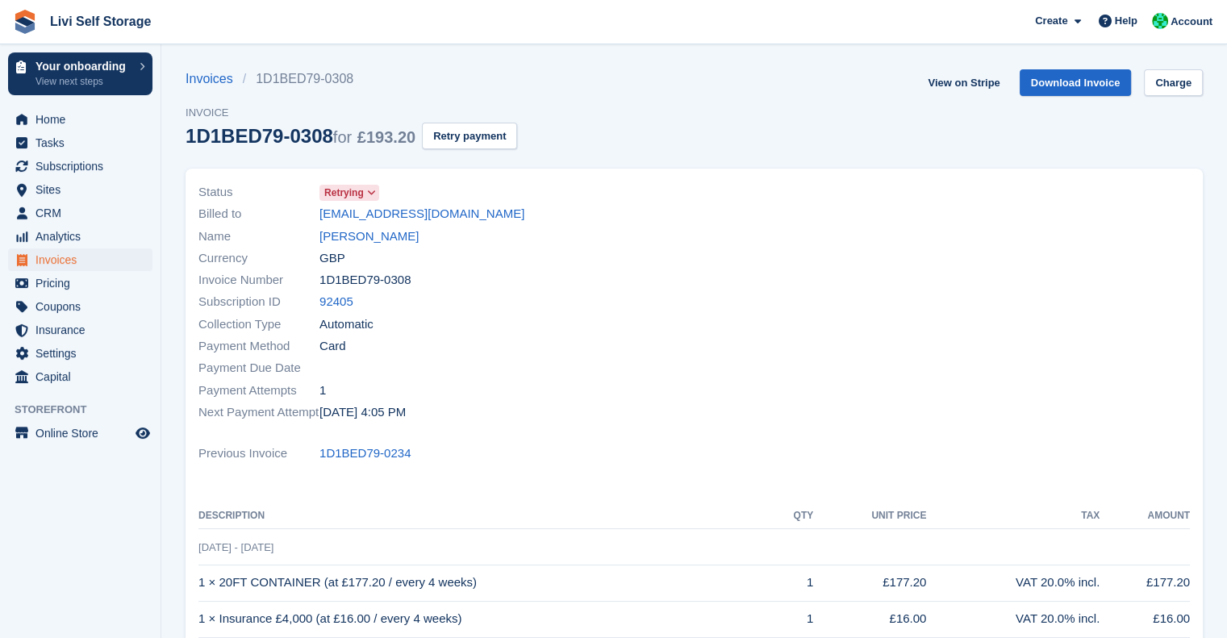
click at [442, 148] on div "Invoices 1D1BED79-0308 Invoice 1D1BED79-0308 for £193.20 Retry payment" at bounding box center [351, 118] width 331 height 99
click at [483, 131] on button "Retry payment" at bounding box center [469, 136] width 95 height 27
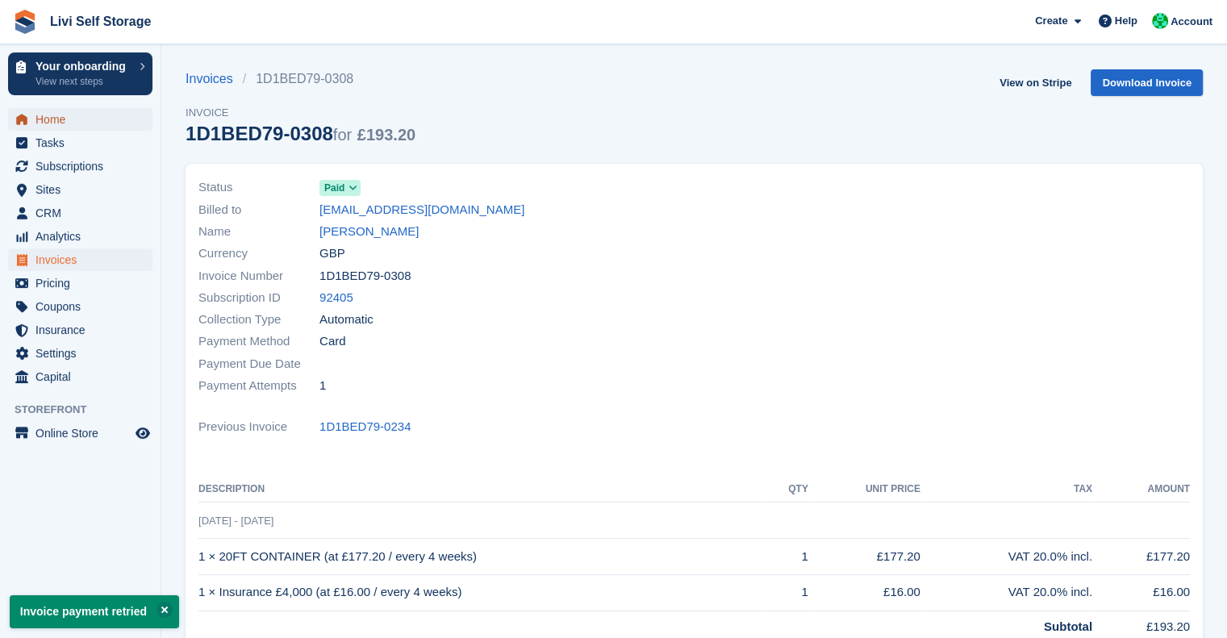
click at [60, 115] on span "Home" at bounding box center [83, 119] width 97 height 23
